Goal: Use online tool/utility: Utilize a website feature to perform a specific function

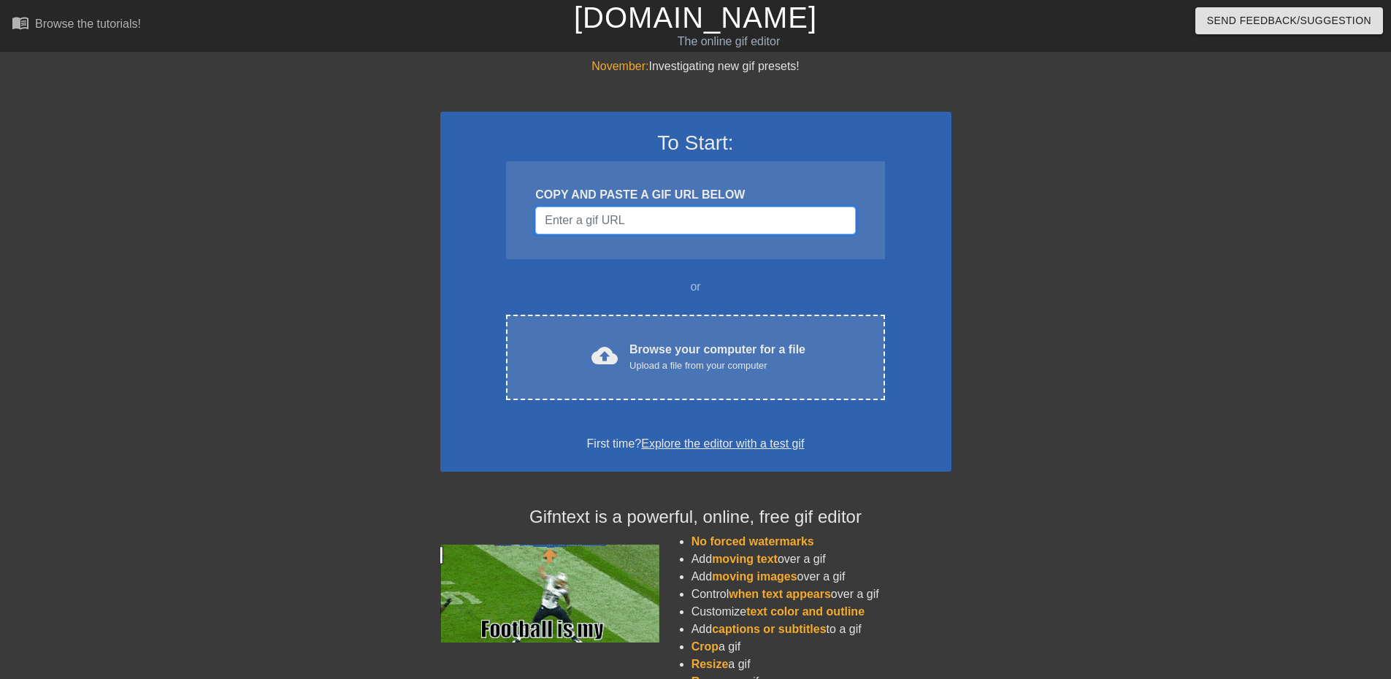
click at [602, 220] on input "Username" at bounding box center [695, 221] width 320 height 28
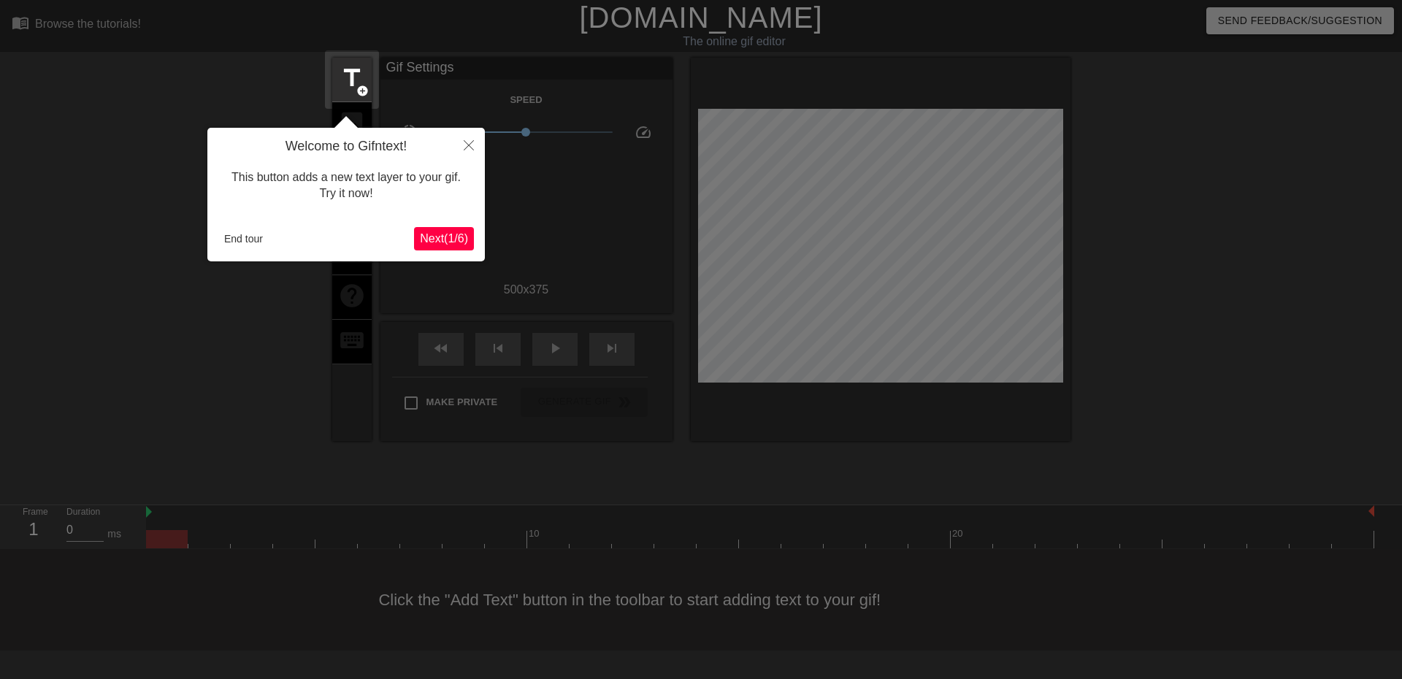
click at [450, 241] on span "Next ( 1 / 6 )" at bounding box center [444, 238] width 48 height 12
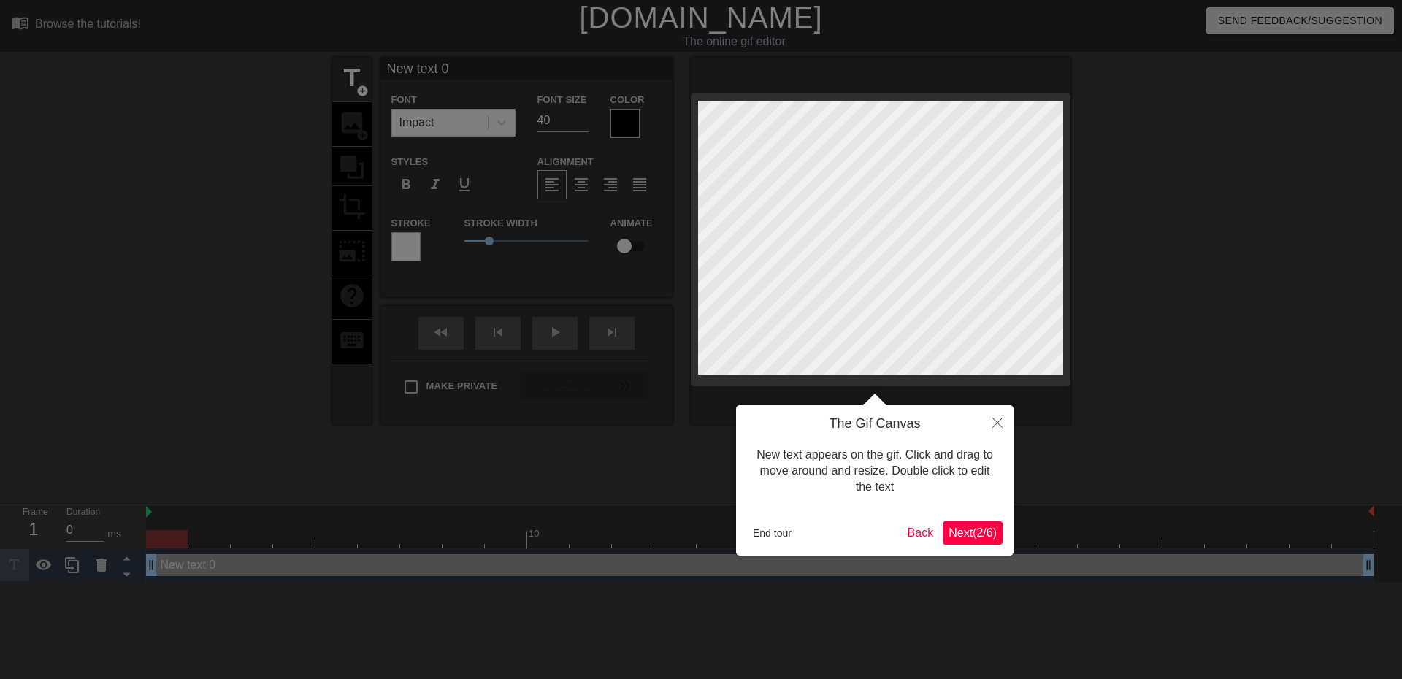
click at [961, 527] on span "Next ( 2 / 6 )" at bounding box center [972, 532] width 48 height 12
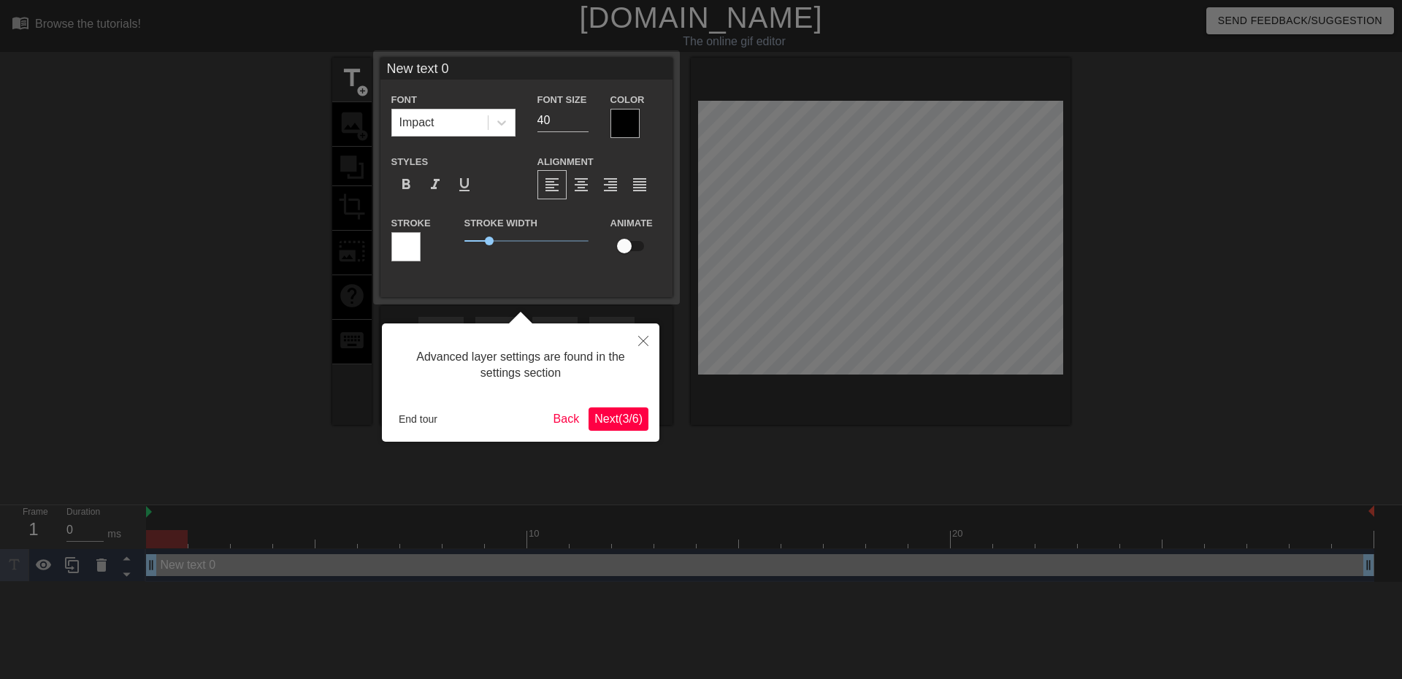
click at [609, 418] on span "Next ( 3 / 6 )" at bounding box center [618, 418] width 48 height 12
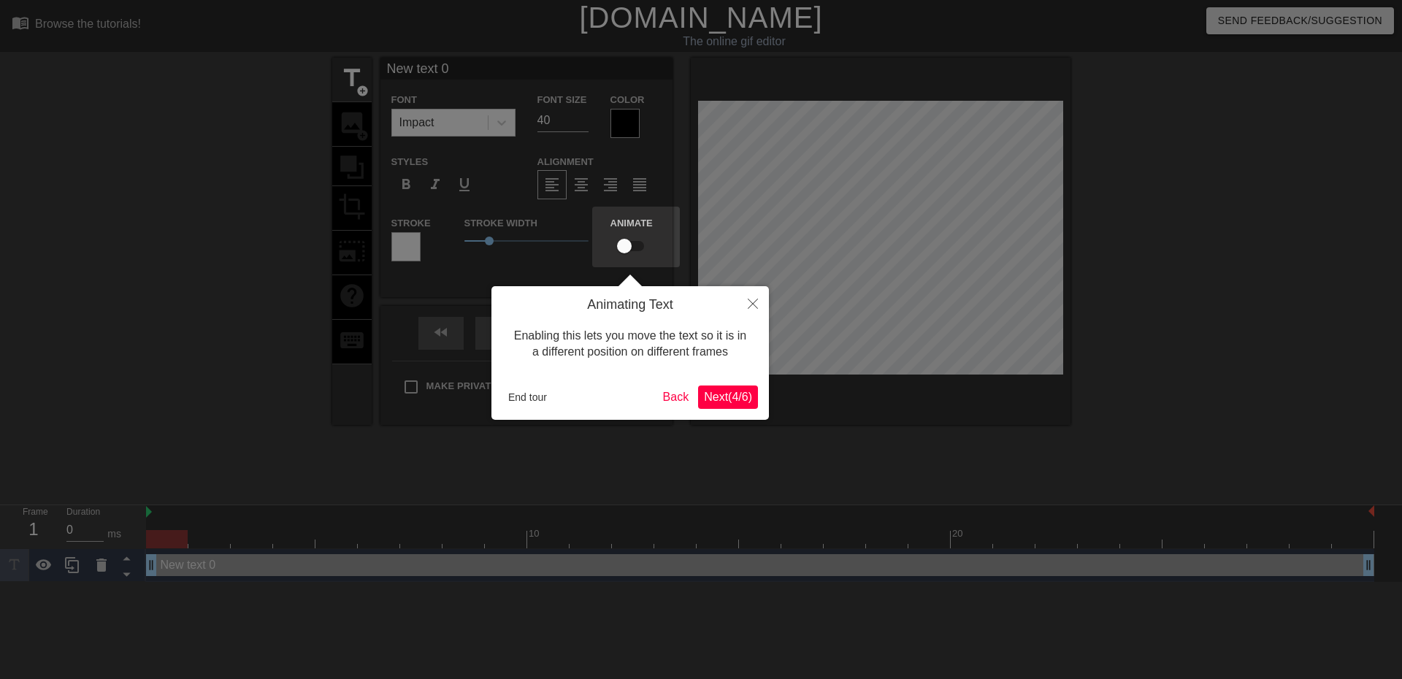
click at [719, 393] on span "Next ( 4 / 6 )" at bounding box center [728, 397] width 48 height 12
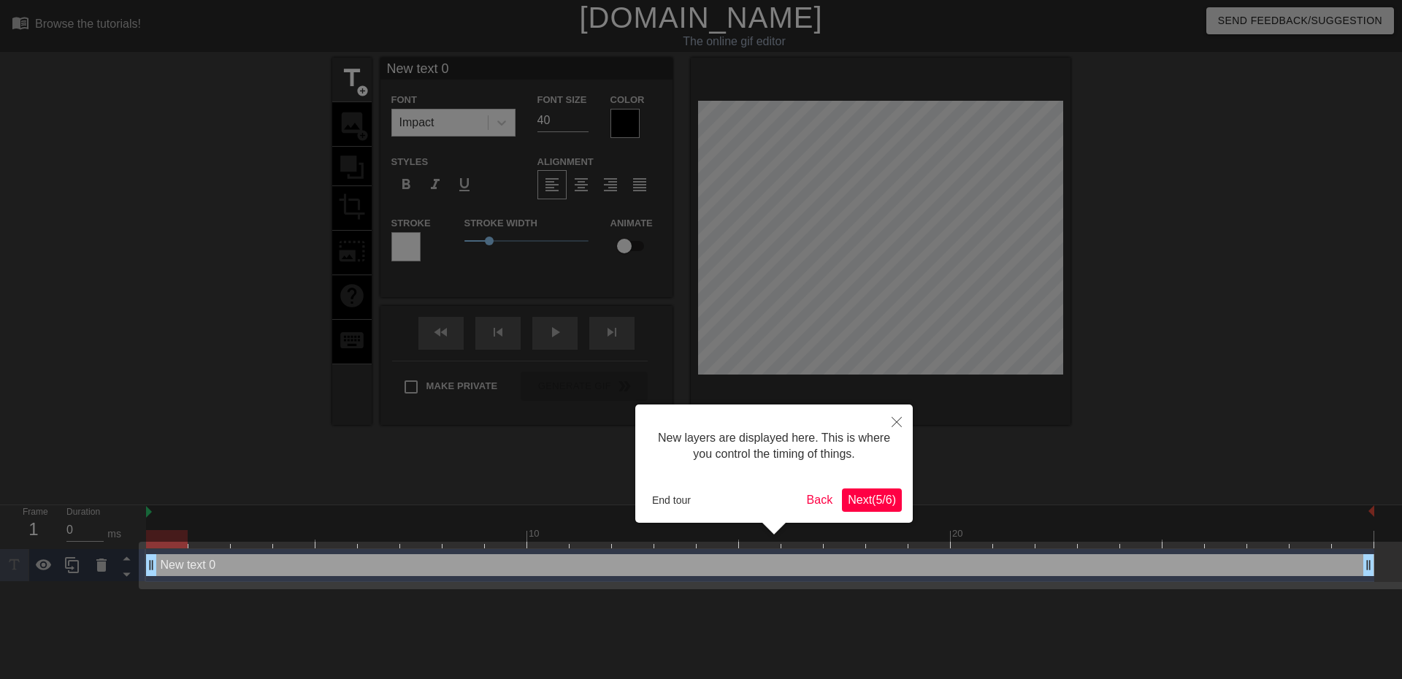
click at [876, 497] on span "Next ( 5 / 6 )" at bounding box center [872, 499] width 48 height 12
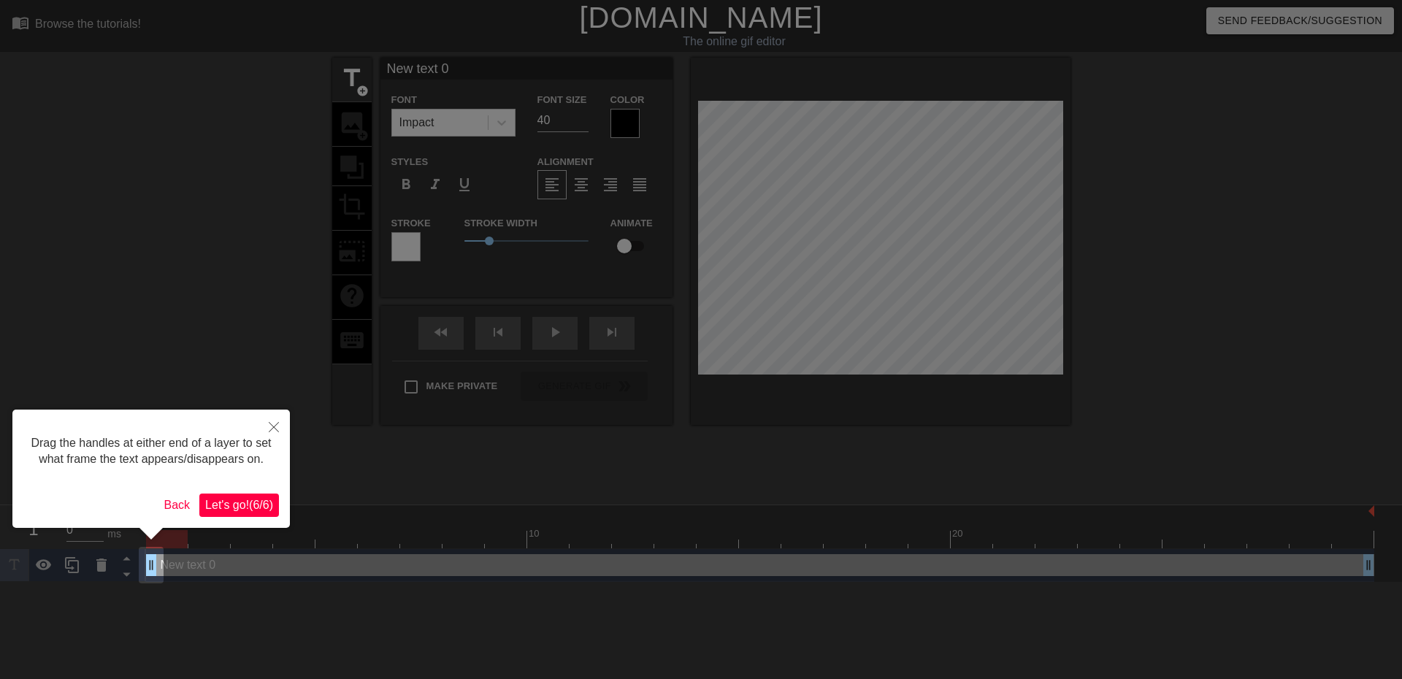
click at [248, 502] on span "Let's go! ( 6 / 6 )" at bounding box center [239, 505] width 68 height 12
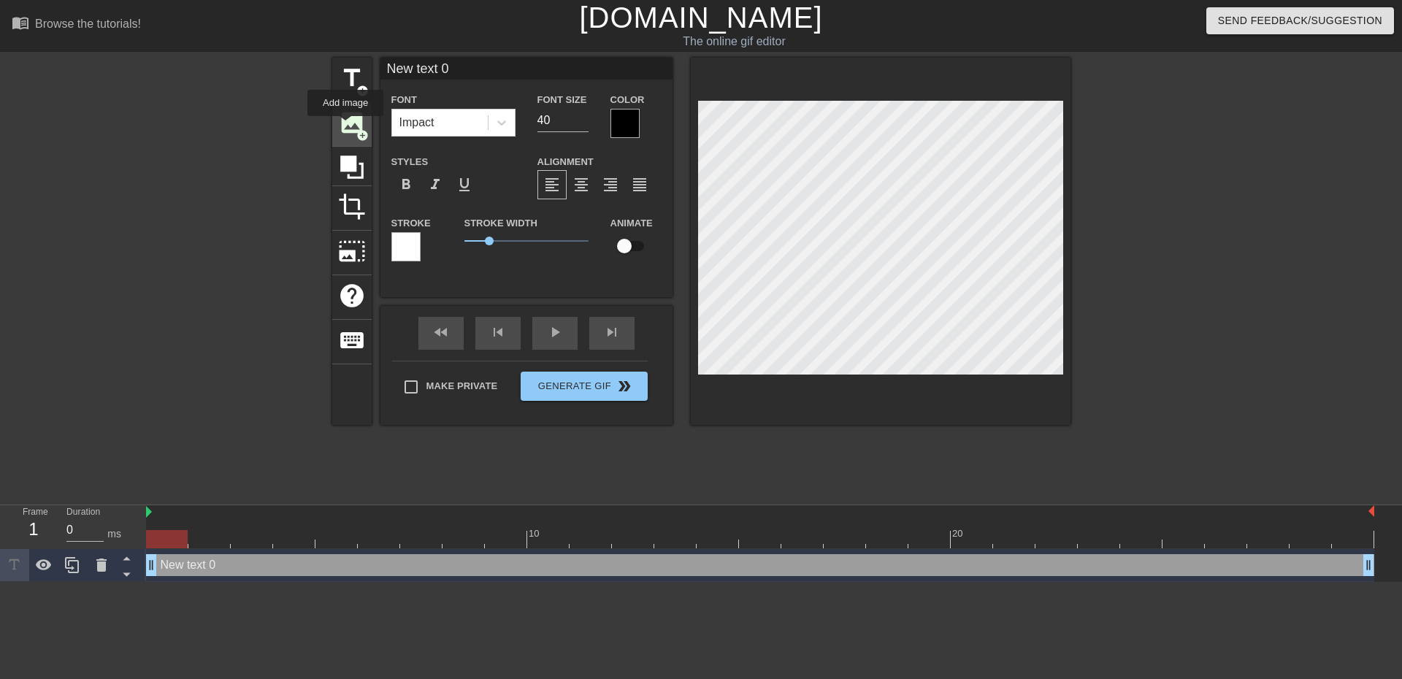
click at [345, 126] on span "image" at bounding box center [352, 123] width 28 height 28
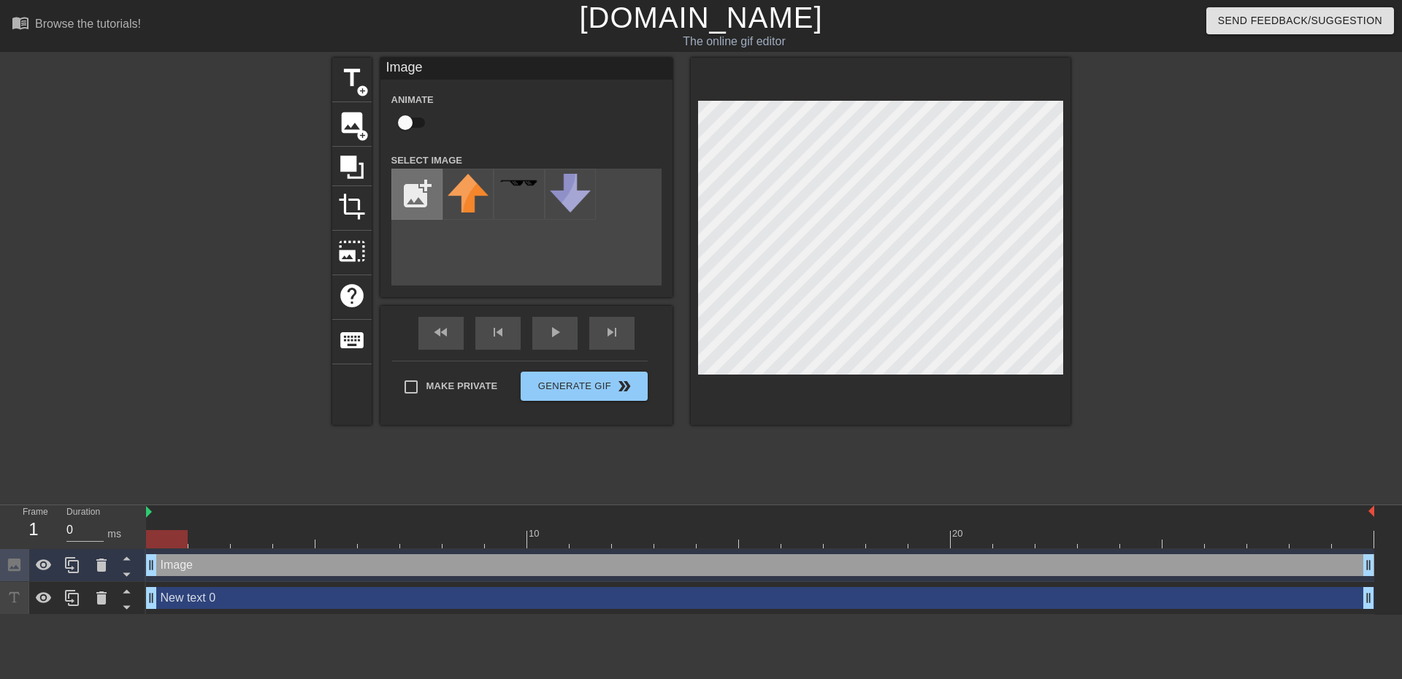
click at [418, 193] on input "file" at bounding box center [417, 194] width 50 height 50
type input "C:\fakepath\[US_STATE]_Wildcats_logo.svg"
click at [469, 188] on img at bounding box center [468, 191] width 41 height 34
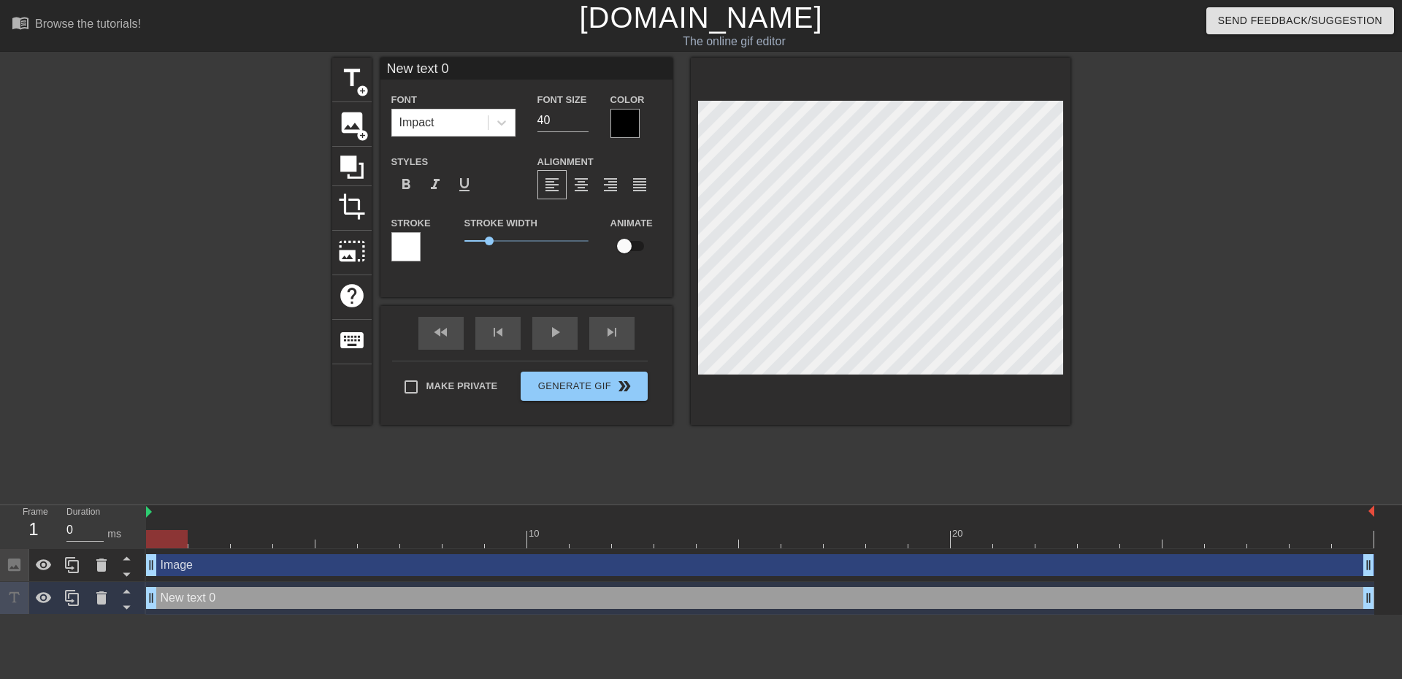
scroll to position [2, 1]
type input "Nw text 0"
type textarea "Nw text 0"
type input "N\w text 0"
type textarea "N\w text 0"
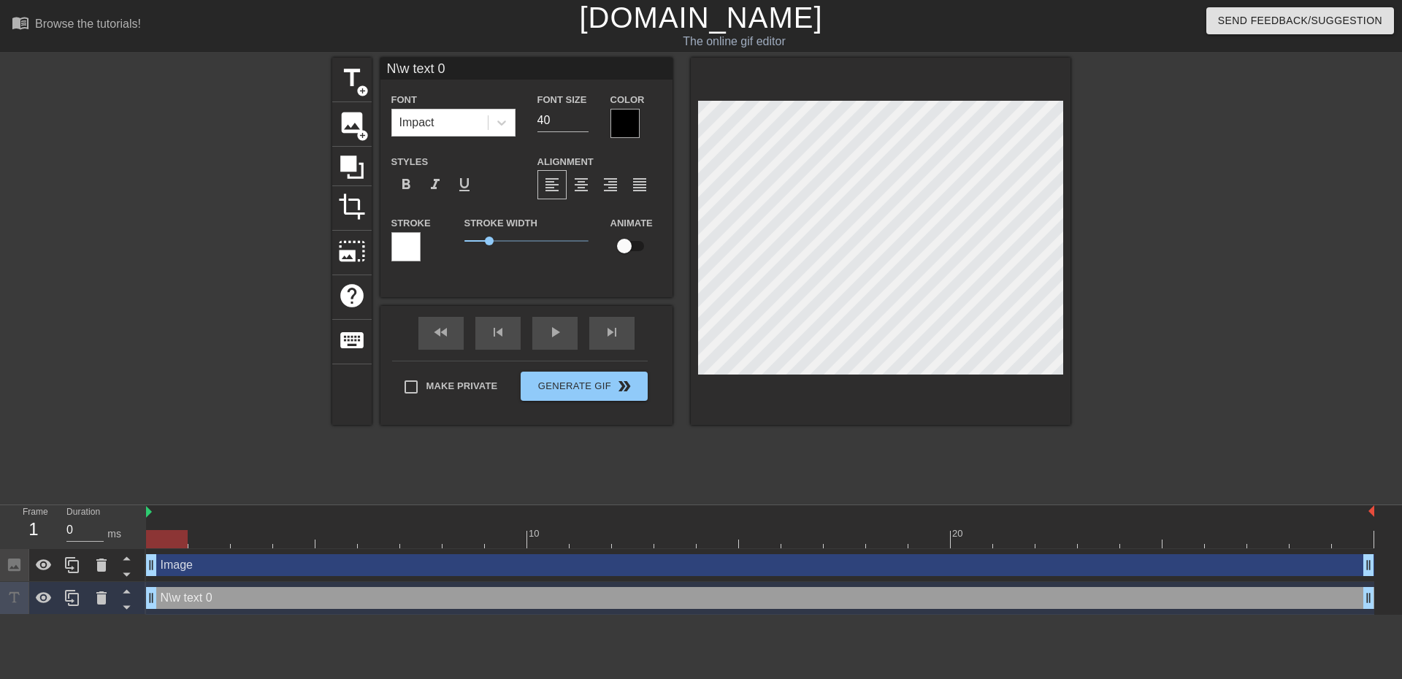
type input "N\ text 0"
type textarea "N\ text 0"
type input "N\text 0"
type textarea "N\text 0"
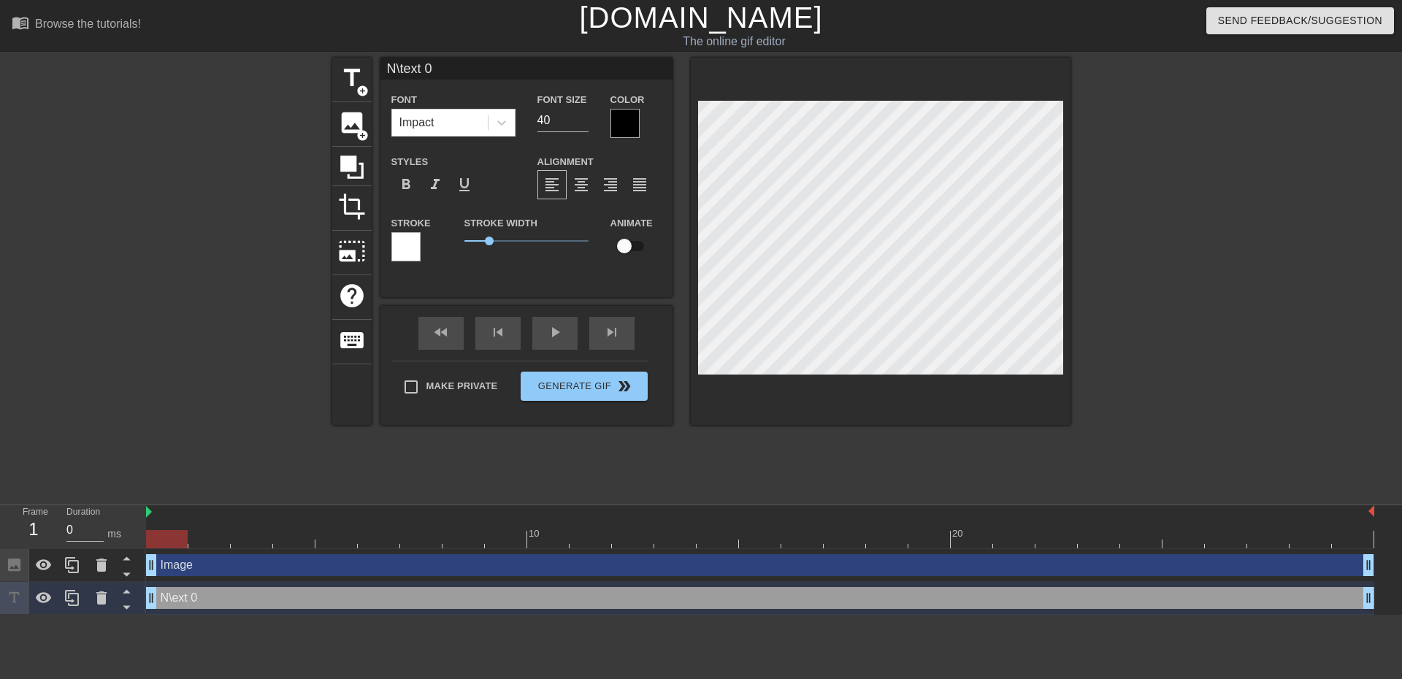
type input "N\ext 0"
type textarea "N\ext 0"
type input "N\xt 0"
type textarea "N\xt 0"
type input "N\t 0"
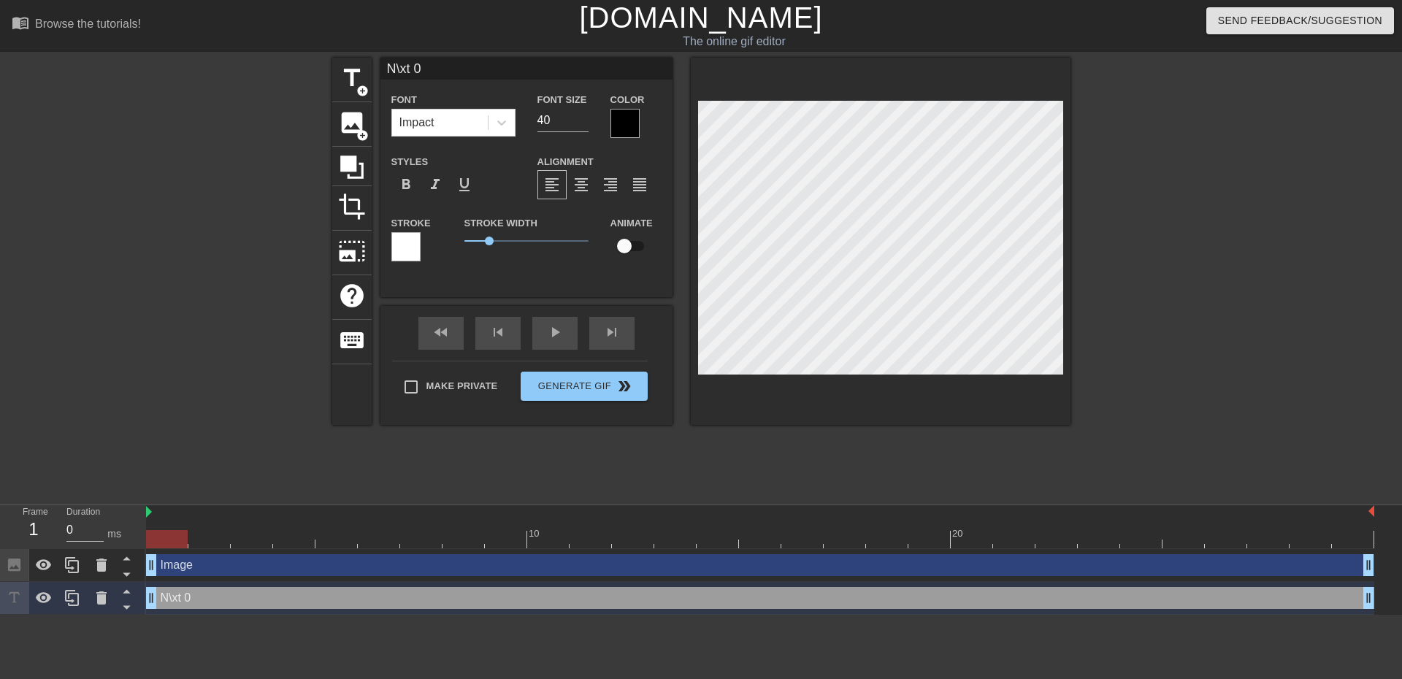
type textarea "N\t 0"
type input "N\ 0"
type textarea "N\ 0"
type input "N\0"
type textarea "N\0"
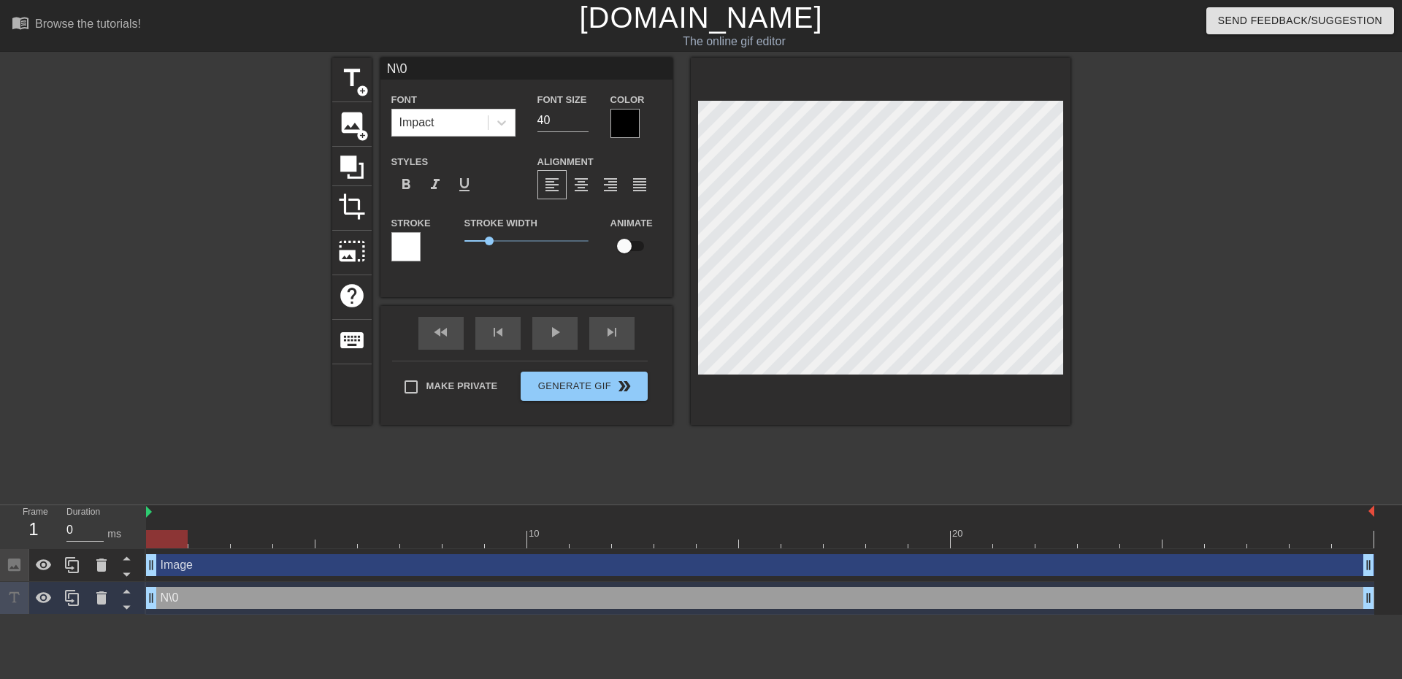
type input "N\"
type textarea "N\"
type input "N\\"
type textarea "N\\"
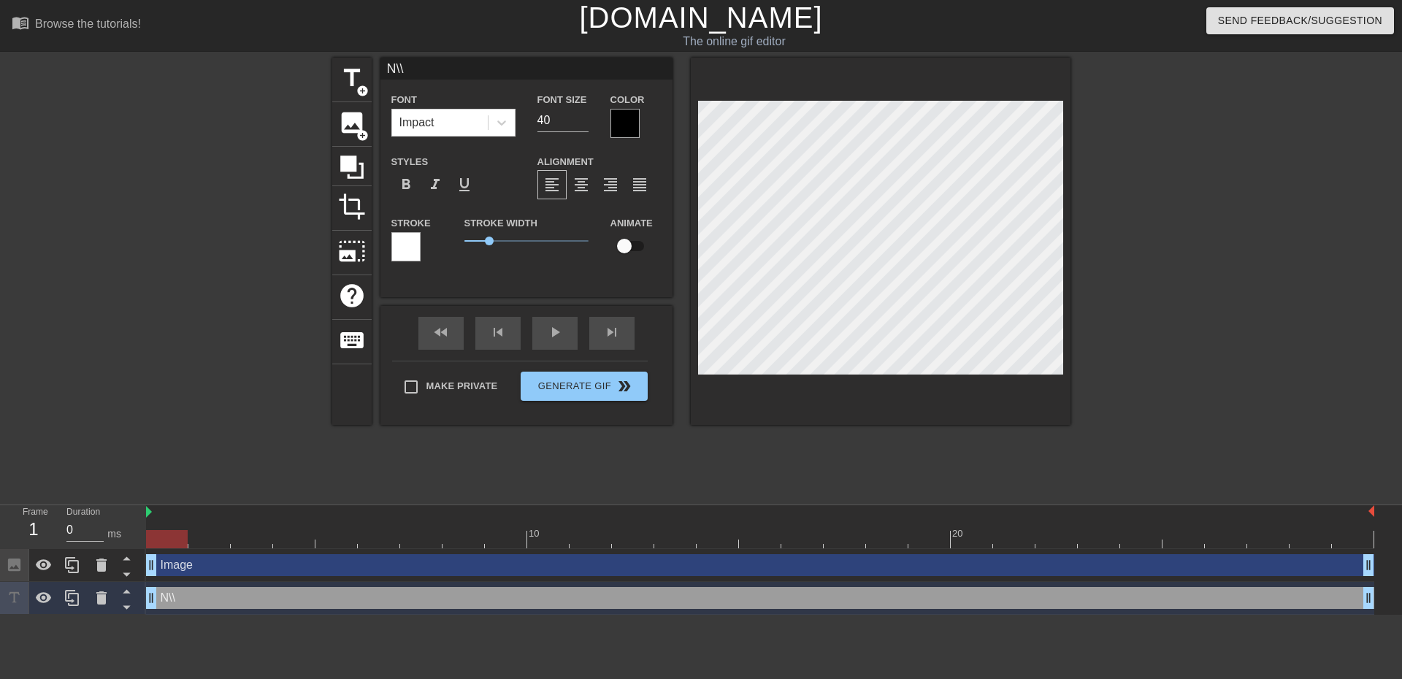
click at [780, 54] on div "menu_book Browse the tutorials! [DOMAIN_NAME] The online gif editor Send Feedba…" at bounding box center [701, 307] width 1402 height 615
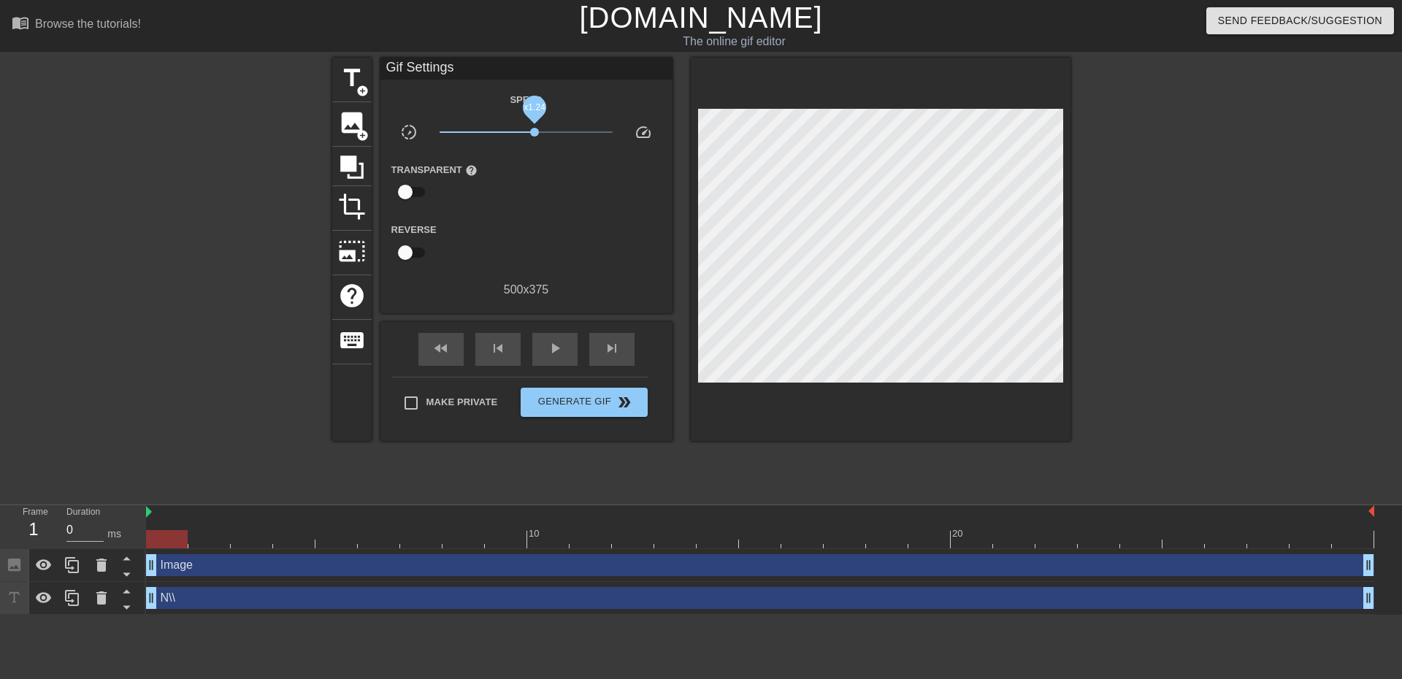
drag, startPoint x: 527, startPoint y: 129, endPoint x: 534, endPoint y: 131, distance: 7.4
click at [534, 131] on span "x1.24" at bounding box center [534, 132] width 9 height 9
click at [556, 350] on span "play_arrow" at bounding box center [555, 348] width 18 height 18
click at [409, 198] on input "checkbox" at bounding box center [405, 192] width 83 height 28
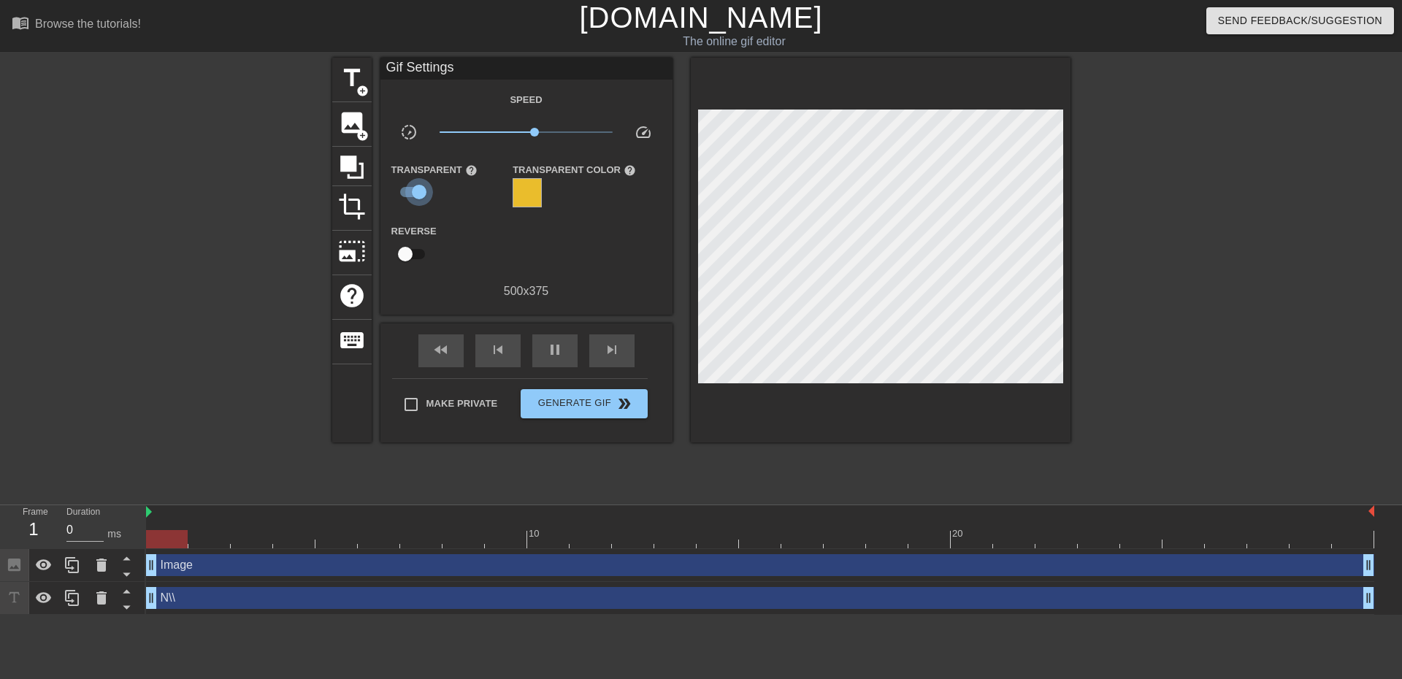
click at [416, 190] on input "checkbox" at bounding box center [418, 192] width 83 height 28
checkbox input "false"
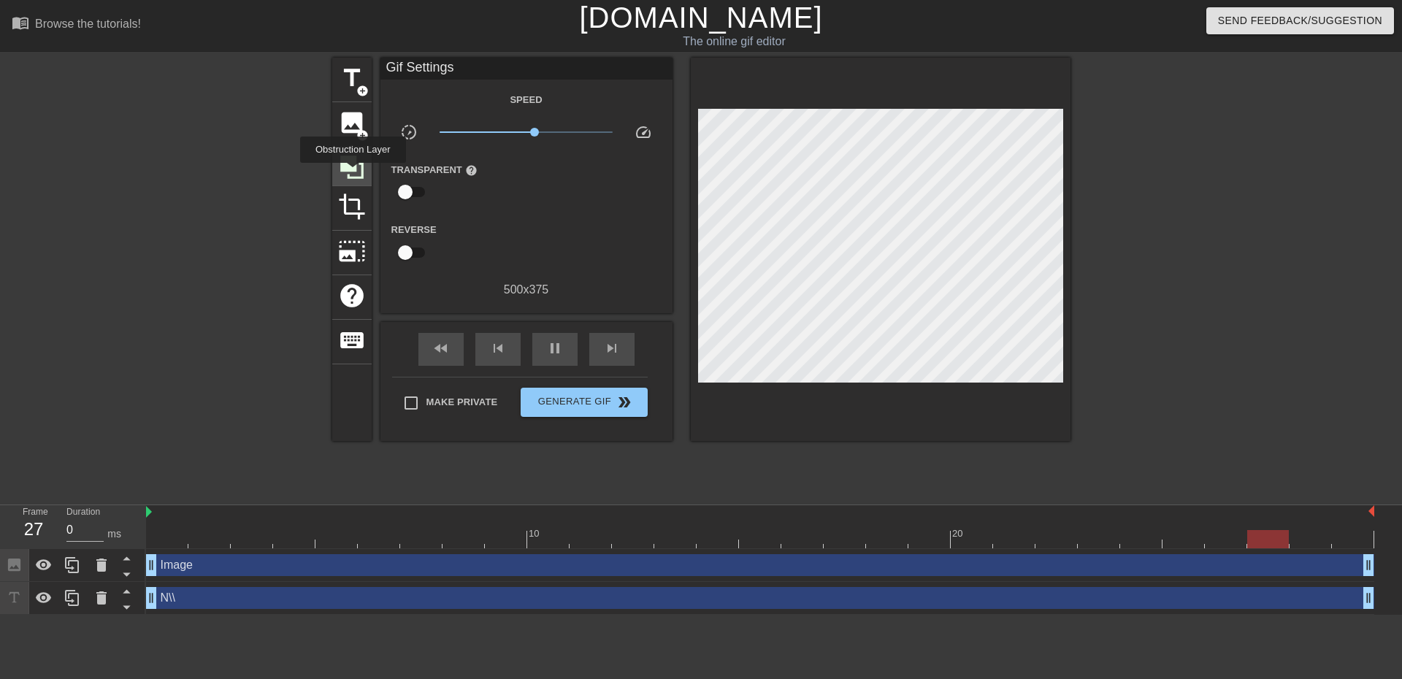
click at [353, 172] on icon at bounding box center [352, 167] width 28 height 28
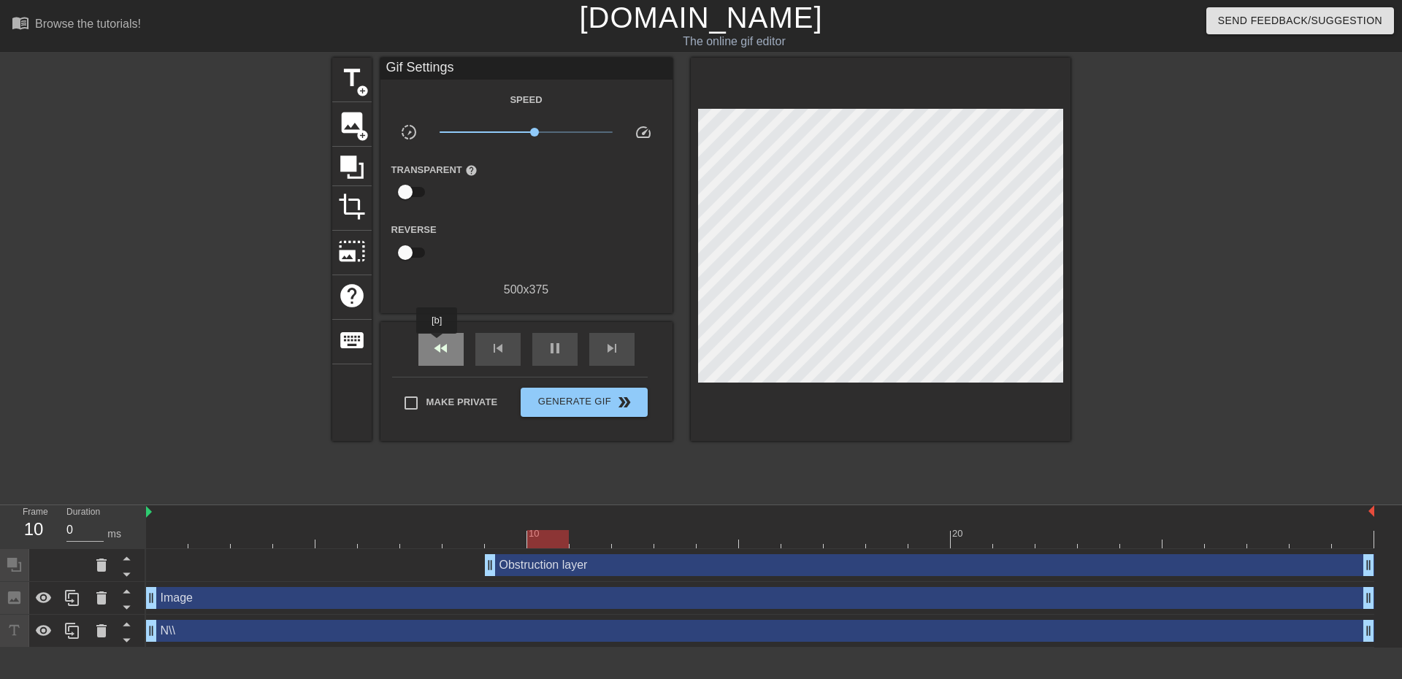
click at [437, 344] on span "fast_rewind" at bounding box center [441, 348] width 18 height 18
click at [448, 341] on span "fast_rewind" at bounding box center [441, 348] width 18 height 18
click at [352, 157] on icon at bounding box center [351, 166] width 23 height 23
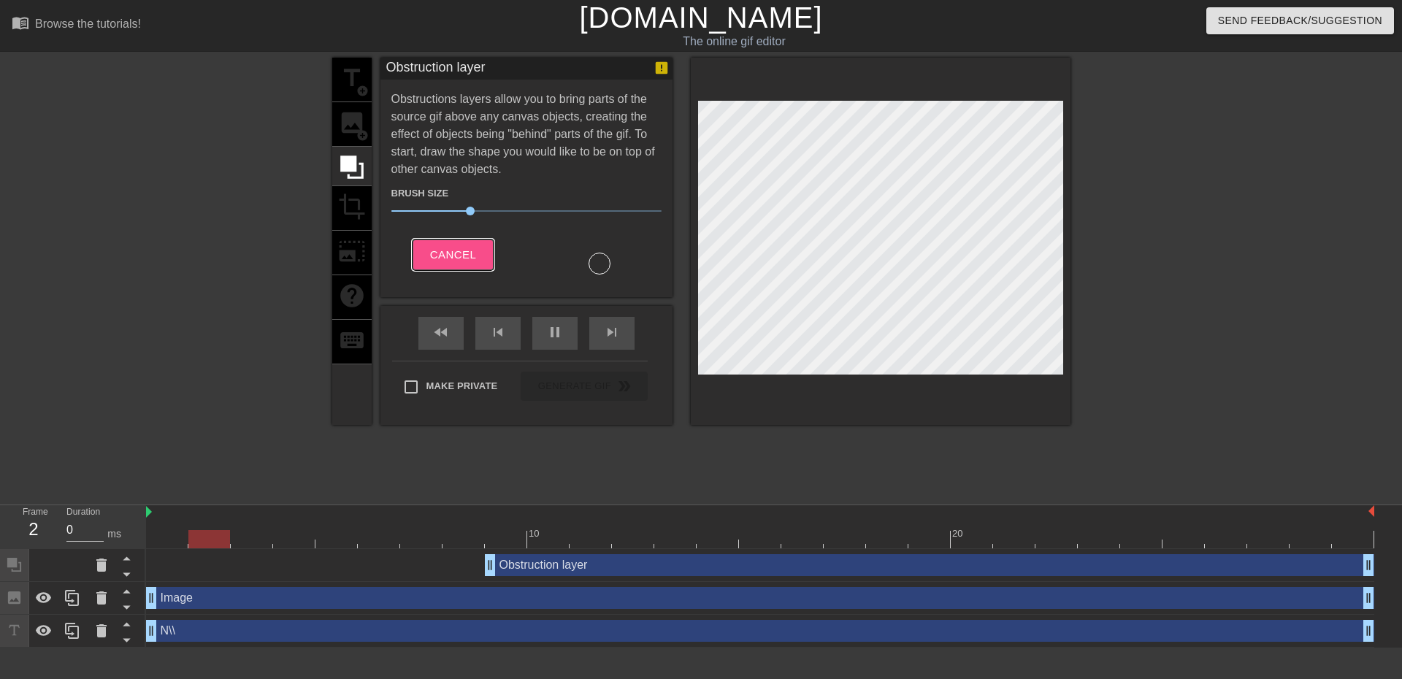
click at [461, 261] on span "Cancel" at bounding box center [453, 254] width 46 height 19
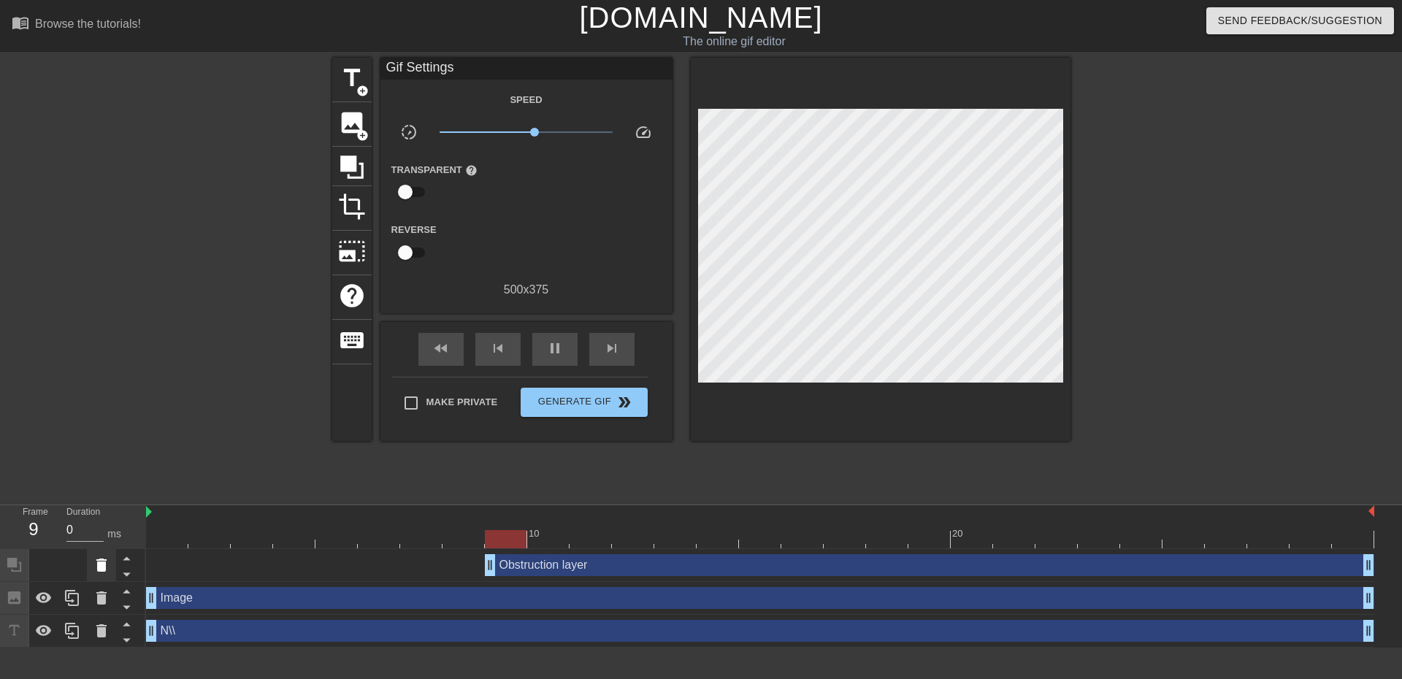
click at [100, 565] on icon at bounding box center [101, 564] width 10 height 13
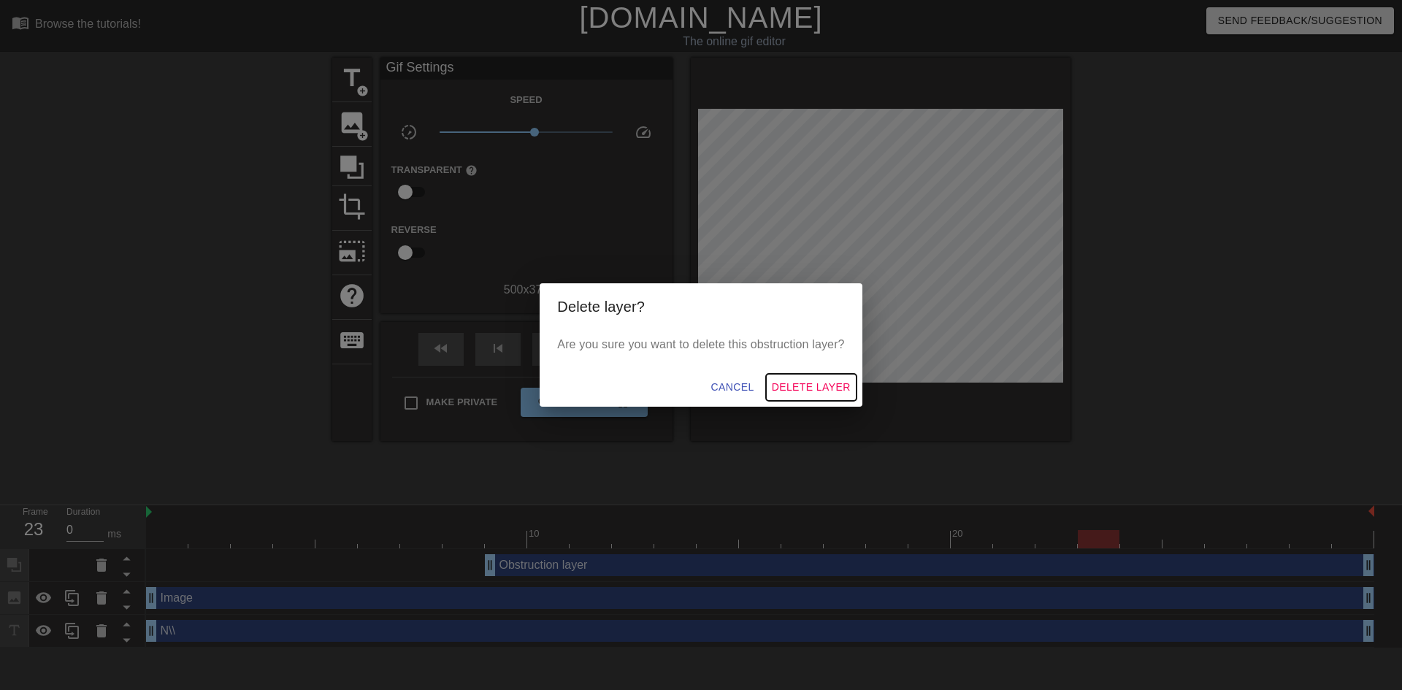
click at [787, 388] on span "Delete Layer" at bounding box center [811, 387] width 79 height 18
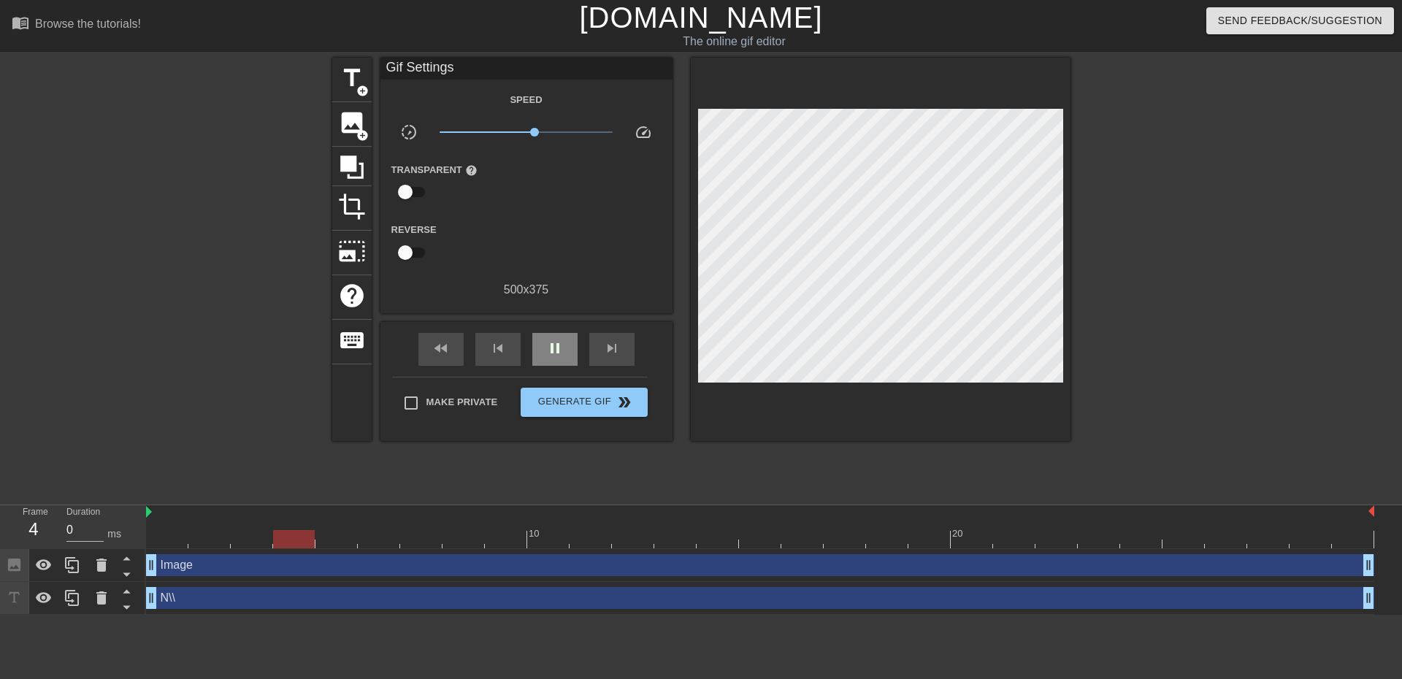
click at [546, 328] on div "fast_rewind skip_previous pause skip_next" at bounding box center [526, 349] width 238 height 55
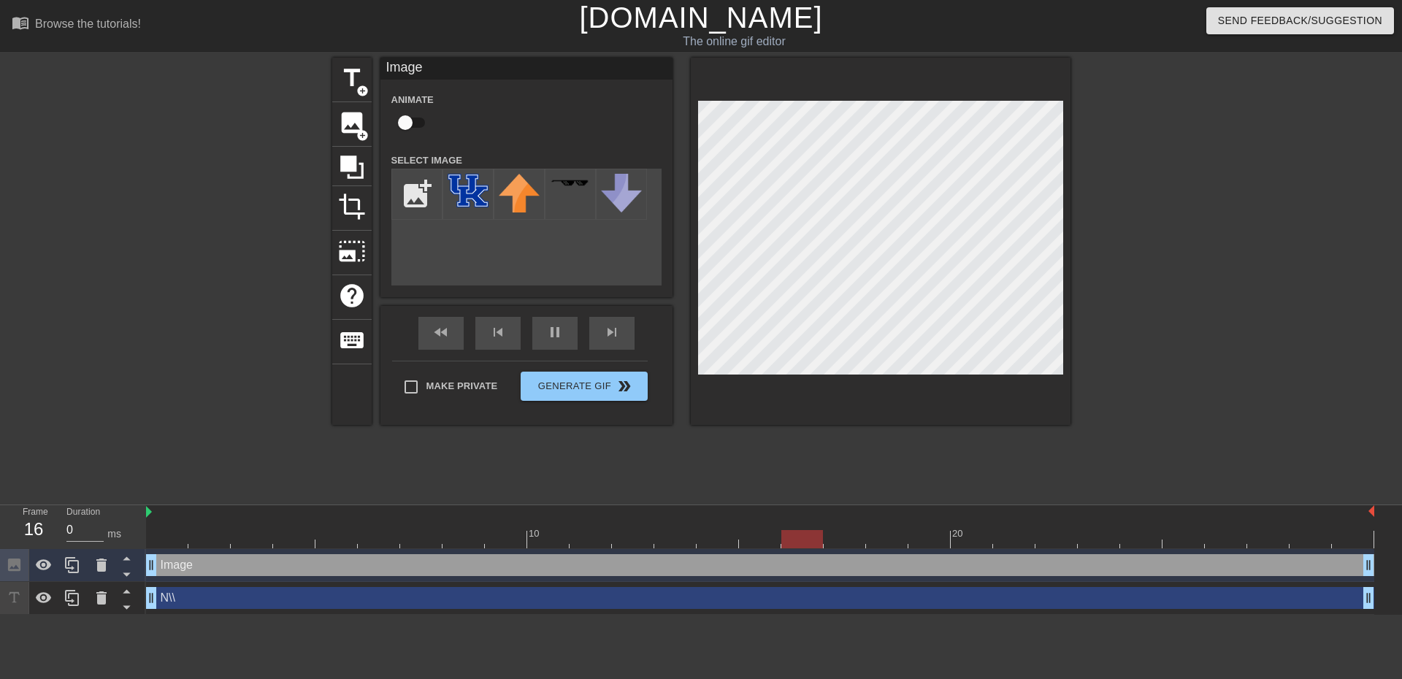
click at [412, 118] on input "checkbox" at bounding box center [405, 123] width 83 height 28
click at [416, 119] on input "checkbox" at bounding box center [418, 123] width 83 height 28
checkbox input "false"
click at [353, 177] on icon at bounding box center [352, 167] width 28 height 28
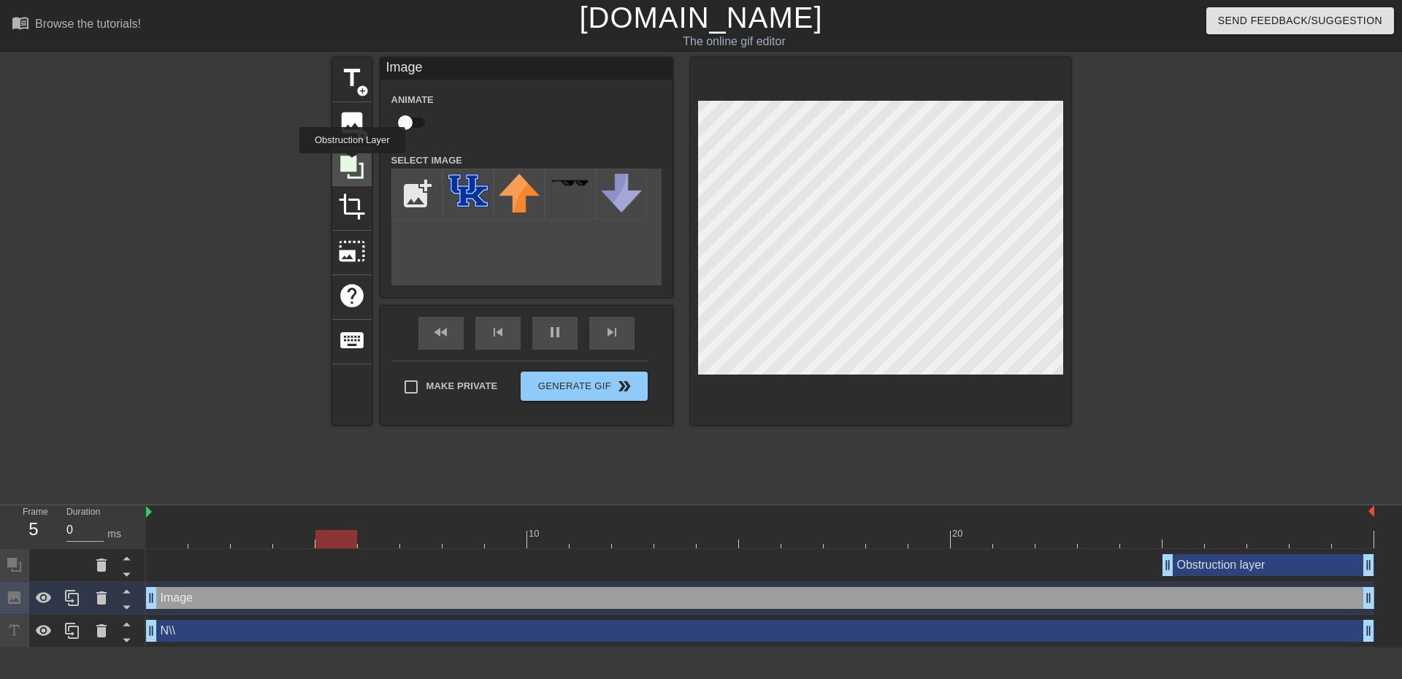
click at [352, 164] on icon at bounding box center [351, 166] width 23 height 23
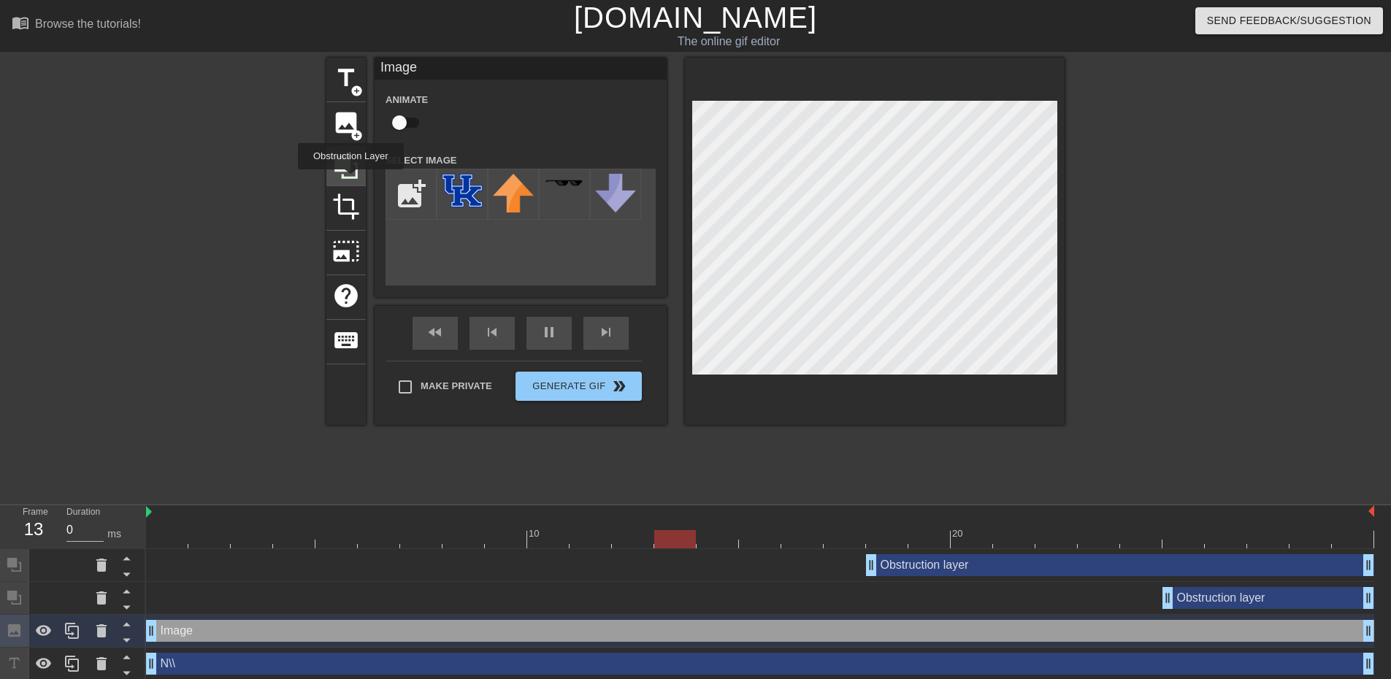
click at [350, 180] on div at bounding box center [345, 166] width 39 height 39
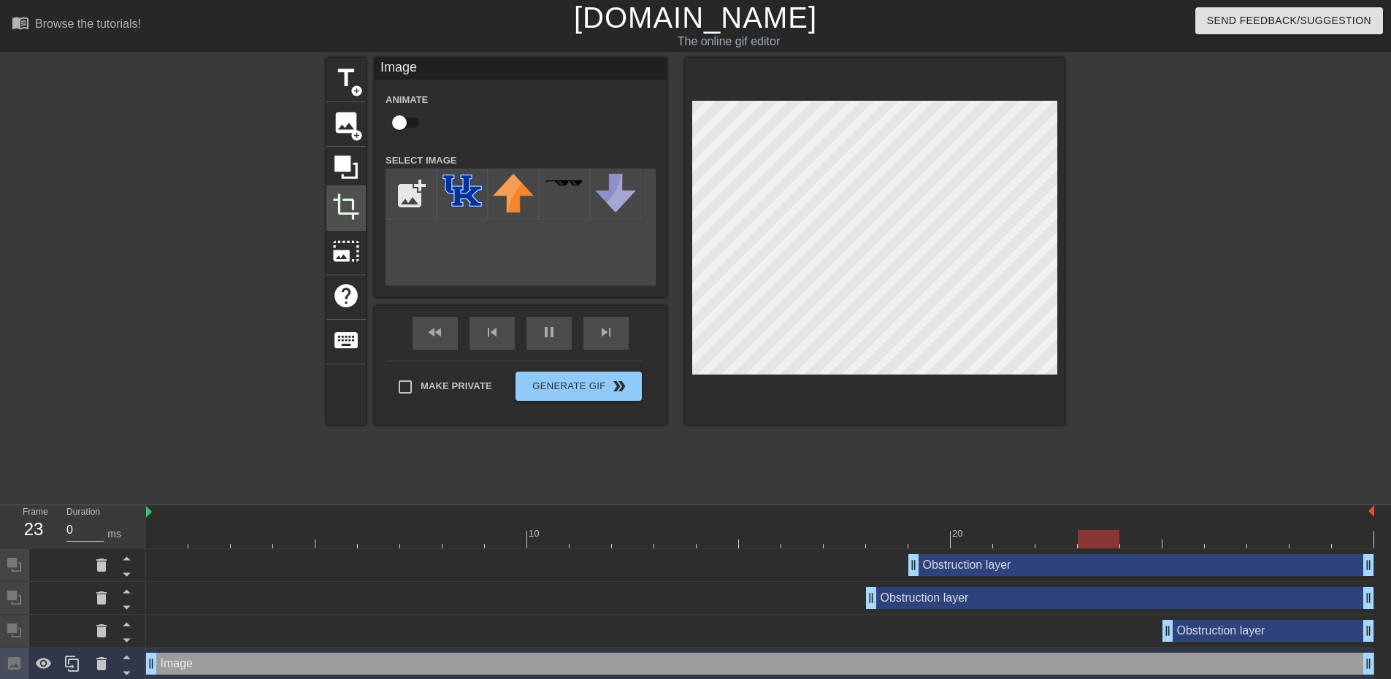
click at [327, 207] on div "crop" at bounding box center [345, 208] width 39 height 45
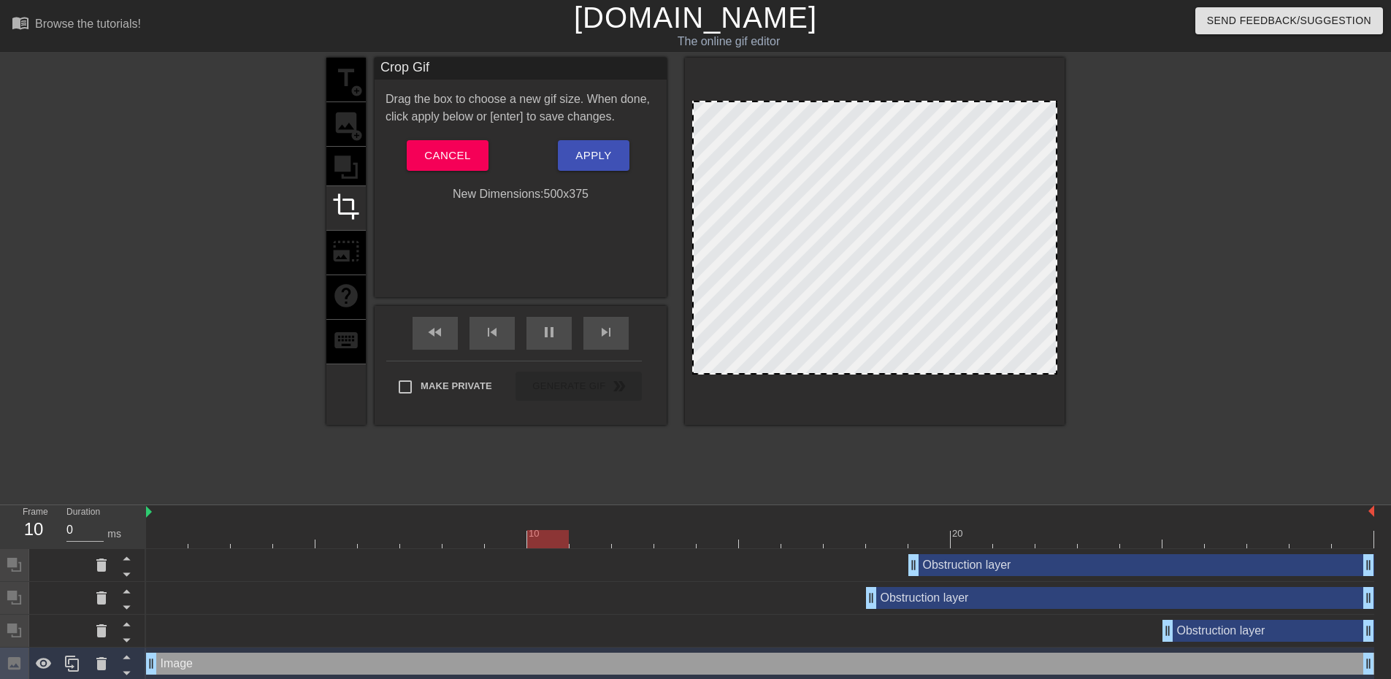
click at [350, 166] on div "title add_circle image add_circle crop photo_size_select_large help keyboard" at bounding box center [345, 241] width 39 height 367
click at [445, 154] on span "Cancel" at bounding box center [447, 155] width 46 height 19
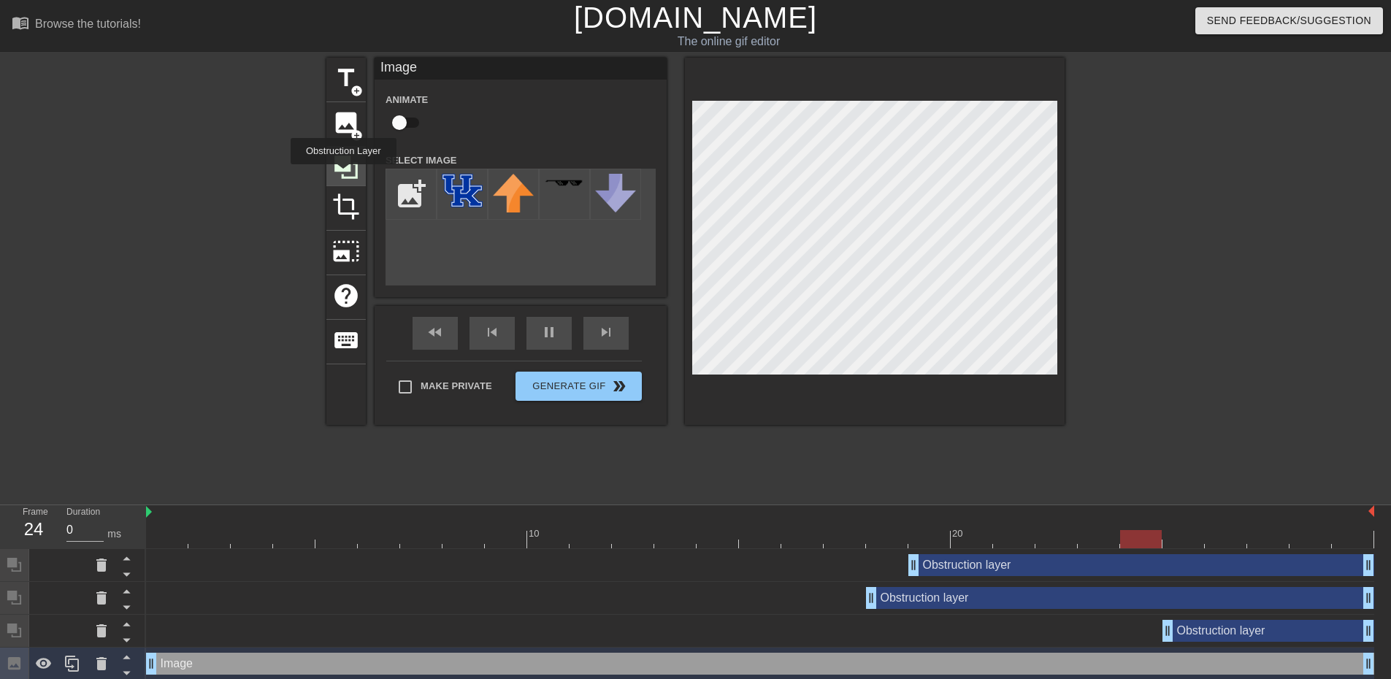
click at [343, 166] on icon at bounding box center [345, 166] width 23 height 23
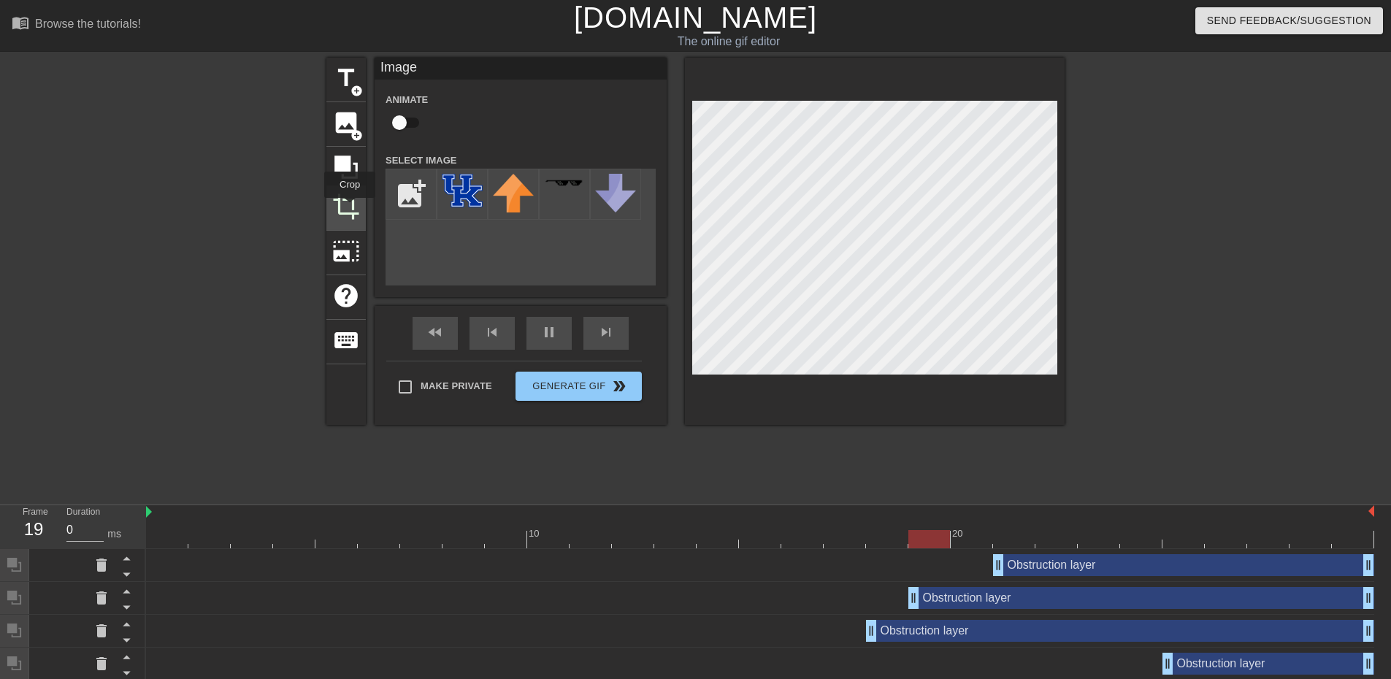
click at [332, 205] on span "crop" at bounding box center [346, 207] width 28 height 28
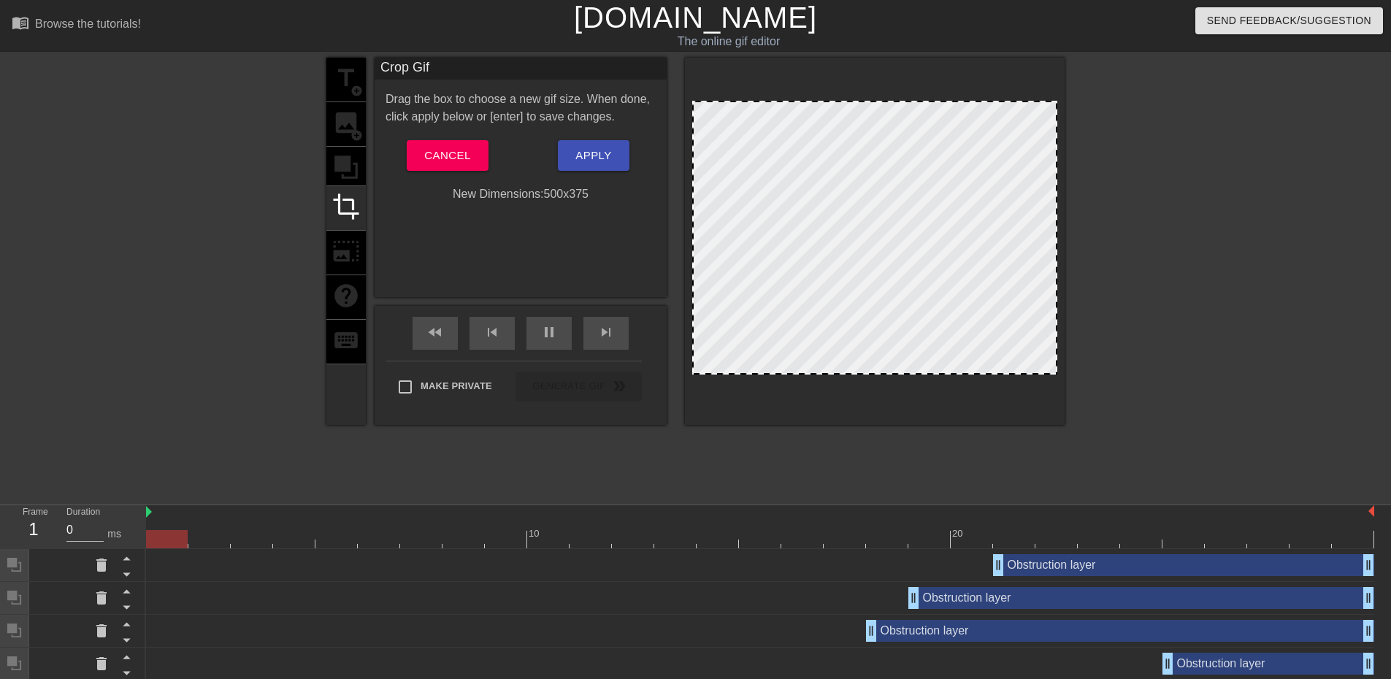
click at [347, 171] on div "title add_circle image add_circle crop photo_size_select_large help keyboard" at bounding box center [345, 241] width 39 height 367
click at [462, 150] on span "Cancel" at bounding box center [447, 155] width 46 height 19
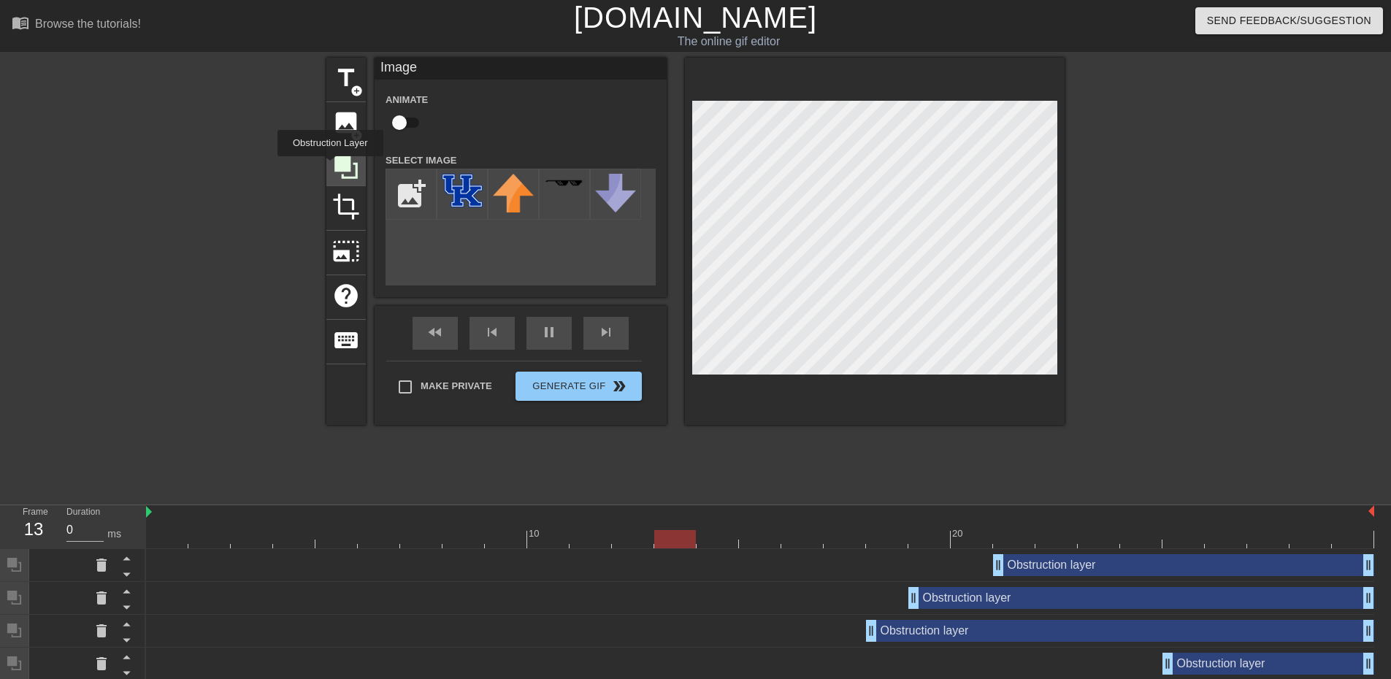
click at [330, 166] on div at bounding box center [345, 166] width 39 height 39
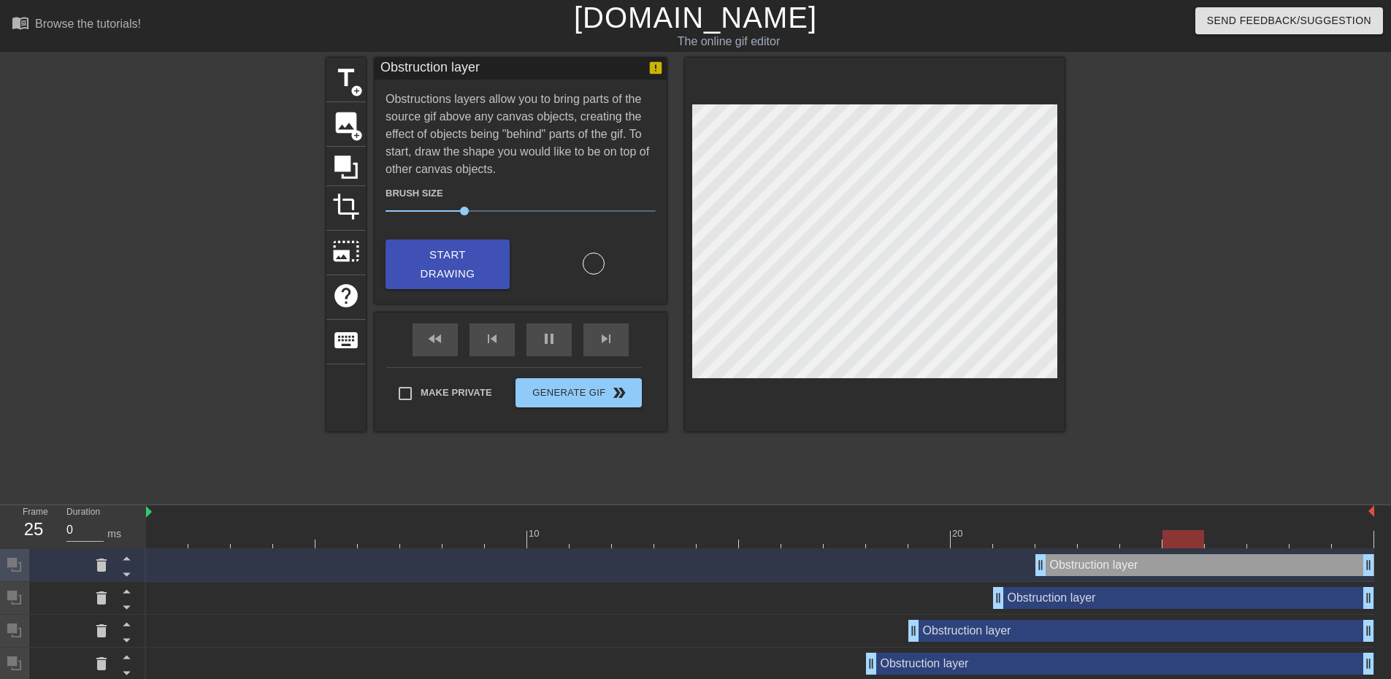
click at [599, 265] on div at bounding box center [594, 264] width 22 height 22
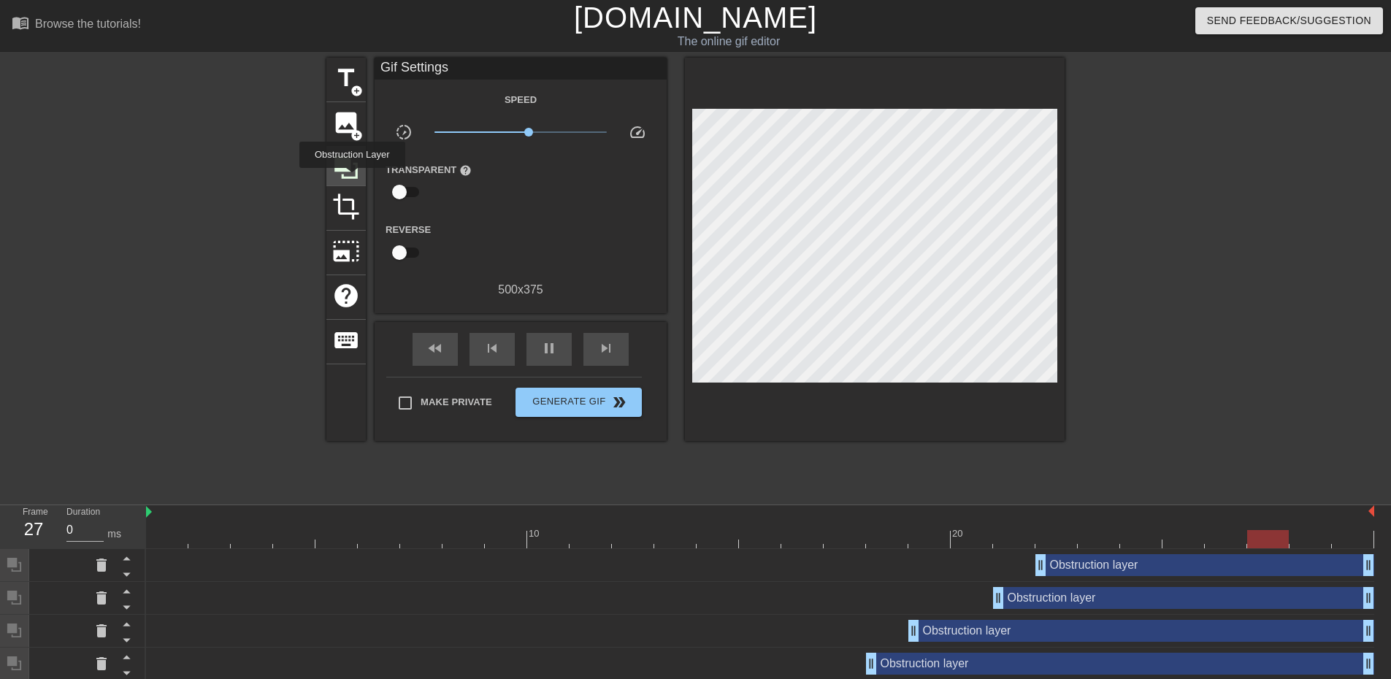
click at [352, 178] on icon at bounding box center [346, 167] width 28 height 28
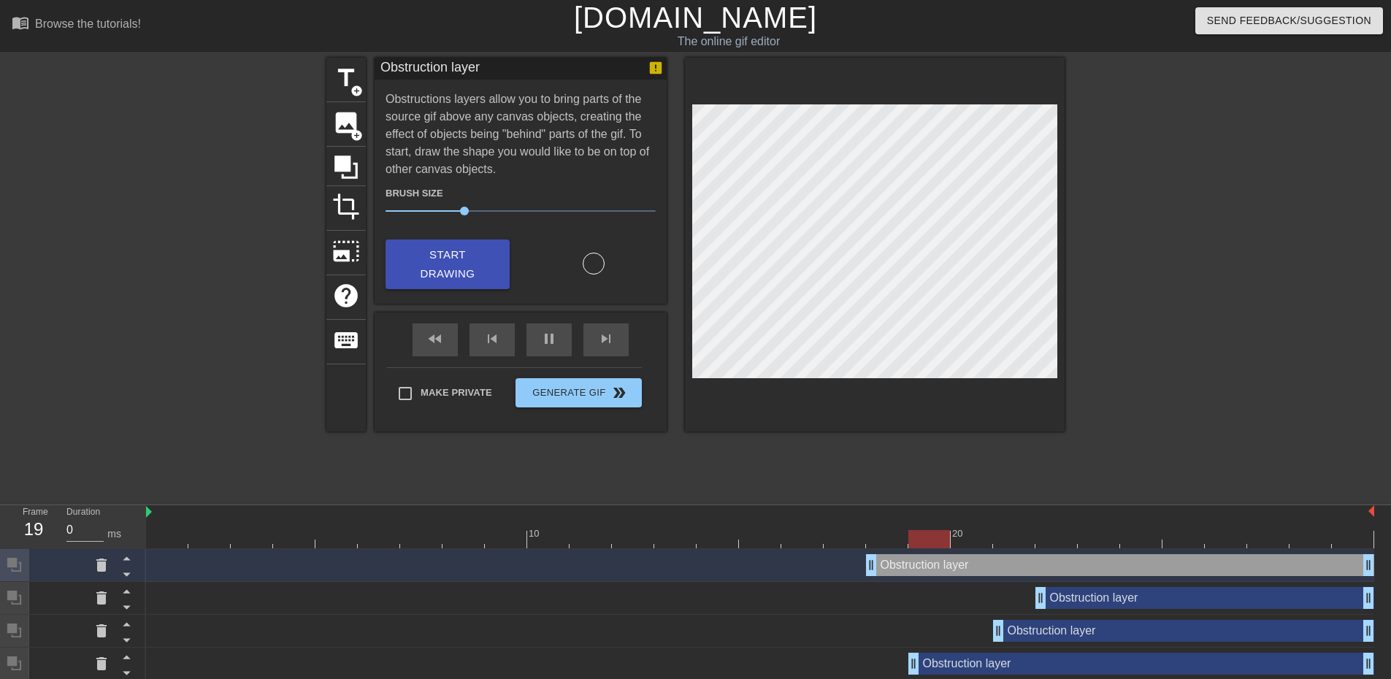
drag, startPoint x: 869, startPoint y: 567, endPoint x: 850, endPoint y: 567, distance: 19.0
click at [850, 567] on div "Obstruction layer drag_handle drag_handle" at bounding box center [760, 565] width 1228 height 22
drag, startPoint x: 871, startPoint y: 568, endPoint x: 835, endPoint y: 574, distance: 36.2
drag, startPoint x: 830, startPoint y: 561, endPoint x: 790, endPoint y: 568, distance: 40.7
drag, startPoint x: 786, startPoint y: 564, endPoint x: 746, endPoint y: 571, distance: 40.7
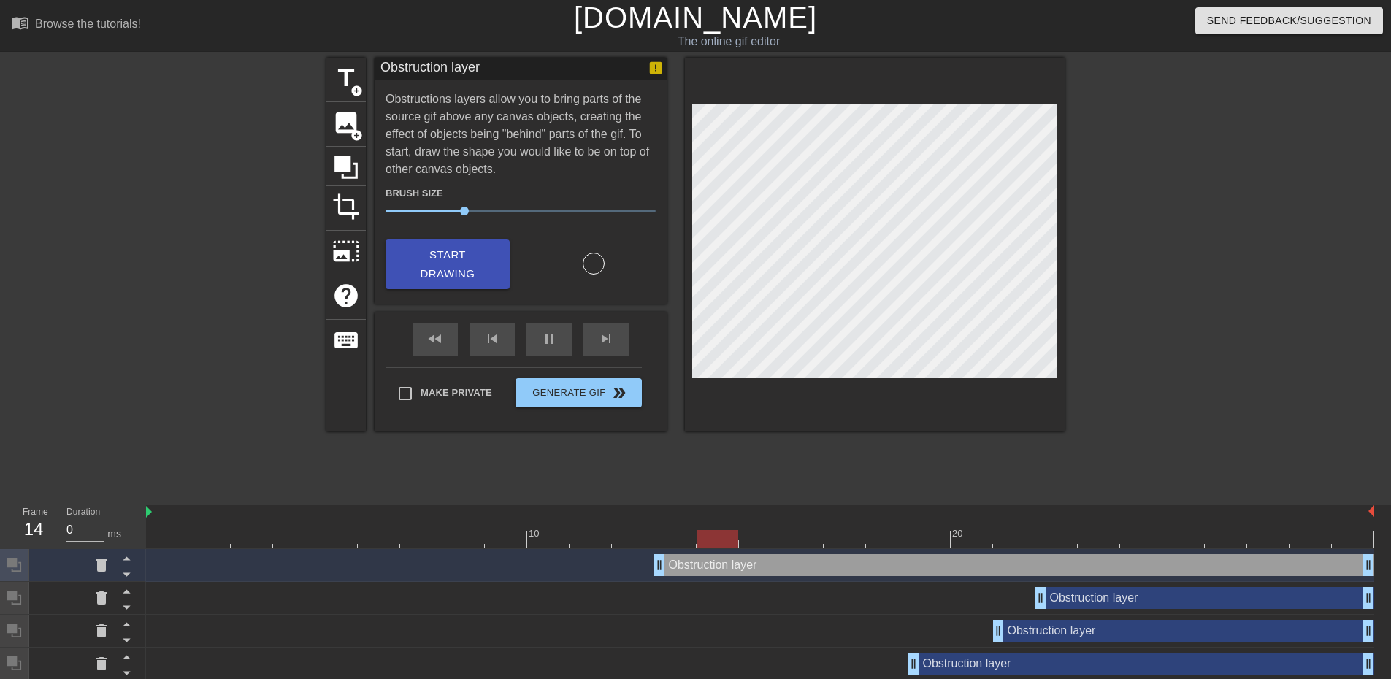
drag, startPoint x: 742, startPoint y: 565, endPoint x: 652, endPoint y: 567, distance: 89.8
click at [652, 567] on div "Obstruction layer drag_handle drag_handle" at bounding box center [760, 565] width 1228 height 22
drag, startPoint x: 654, startPoint y: 561, endPoint x: 612, endPoint y: 565, distance: 41.8
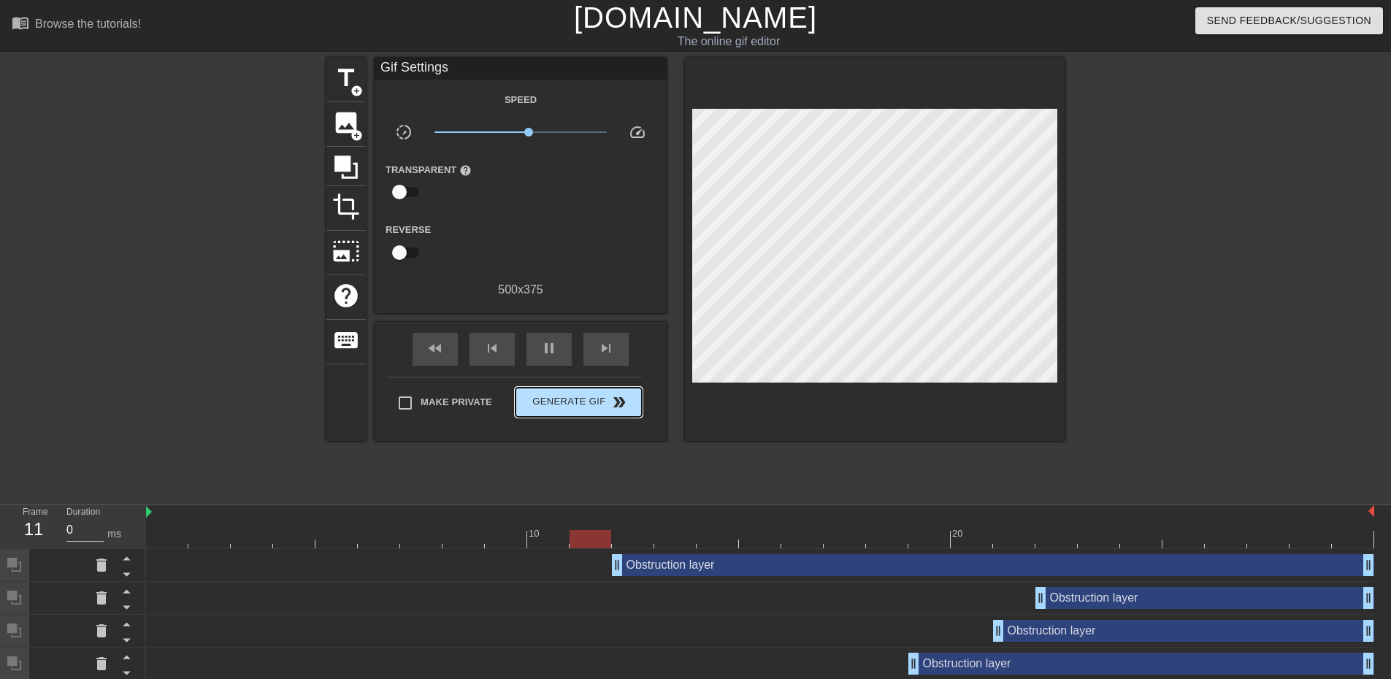
click at [561, 385] on div "Make Private Generate Gif double_arrow" at bounding box center [514, 406] width 256 height 58
click at [582, 410] on button "Generate Gif double_arrow" at bounding box center [578, 402] width 126 height 29
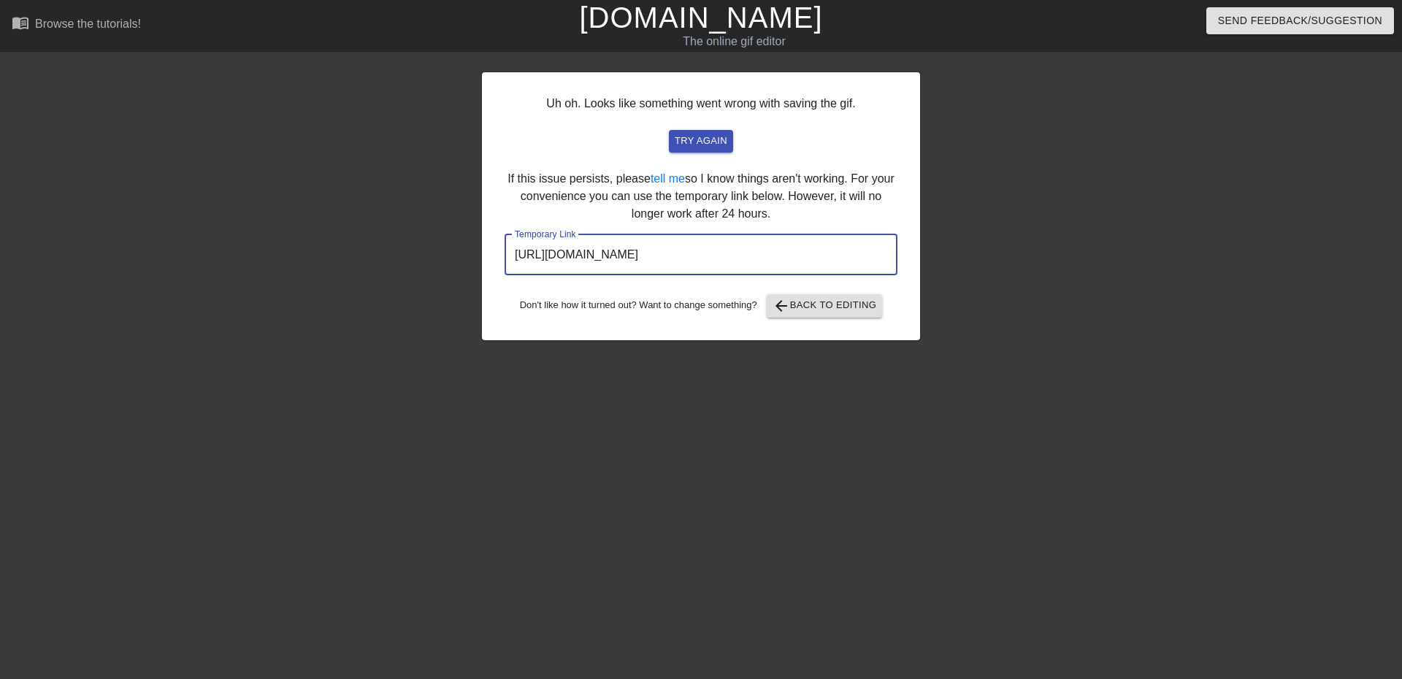
click at [650, 253] on input "[URL][DOMAIN_NAME]" at bounding box center [700, 254] width 393 height 41
